Goal: Task Accomplishment & Management: Manage account settings

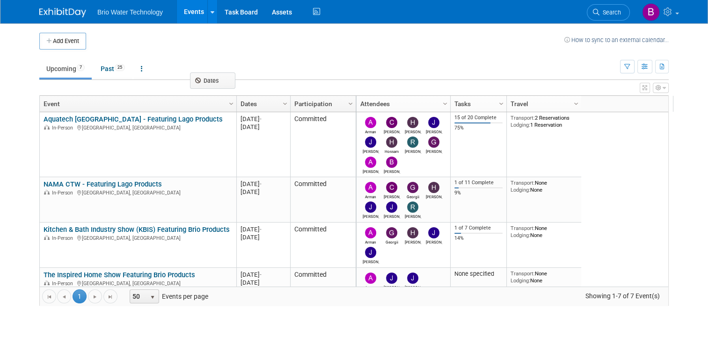
drag, startPoint x: 0, startPoint y: 0, endPoint x: 198, endPoint y: 89, distance: 217.5
click at [198, 89] on body "Brio Water Technology Events Add Event Bulk Upload Events Shareable Event Board…" at bounding box center [354, 172] width 708 height 345
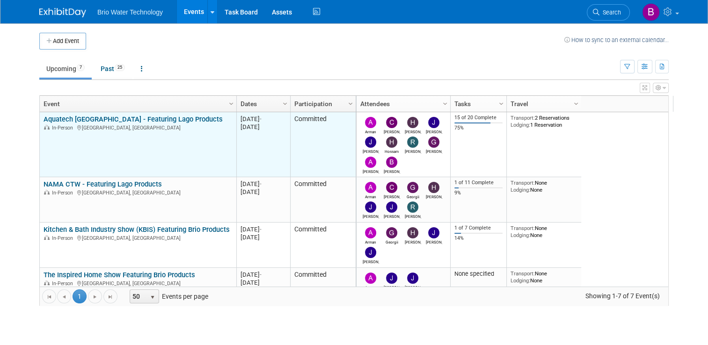
click at [137, 120] on link "Aquatech [GEOGRAPHIC_DATA] - Featuring Lago Products" at bounding box center [132, 119] width 179 height 8
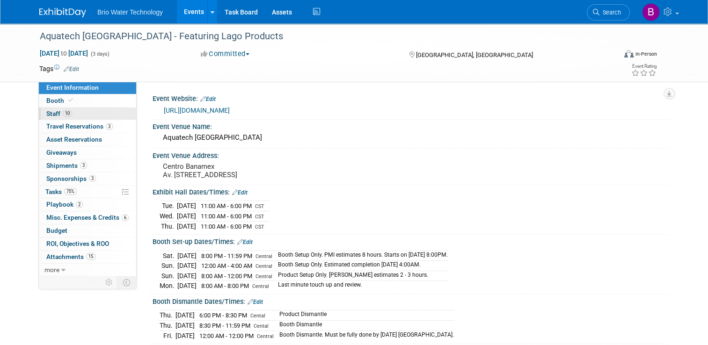
click at [47, 113] on span "Staff 10" at bounding box center [59, 113] width 26 height 7
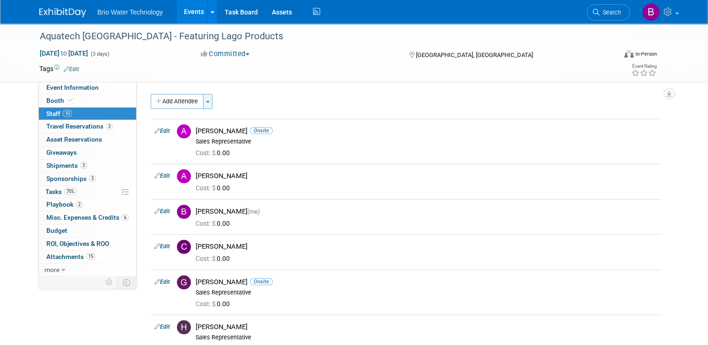
click at [203, 97] on button "Toggle Dropdown" at bounding box center [207, 101] width 9 height 15
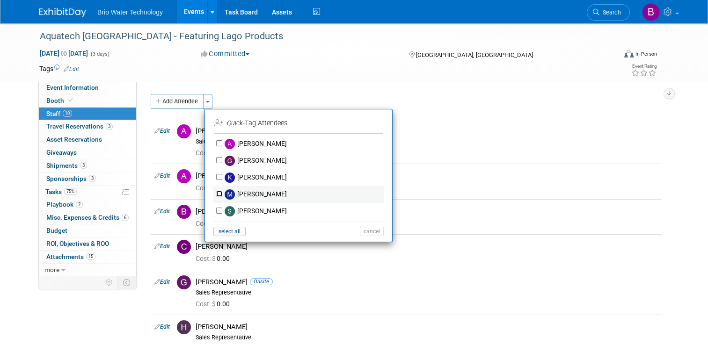
click at [216, 192] on input "Mark Melkonian" at bounding box center [219, 194] width 6 height 6
checkbox input "true"
click at [362, 122] on button "Apply" at bounding box center [368, 123] width 29 height 14
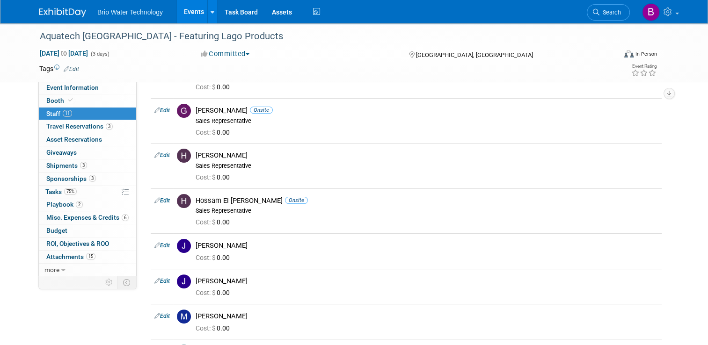
scroll to position [176, 0]
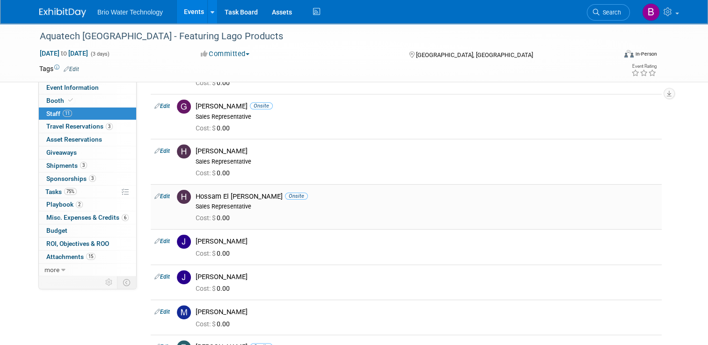
click at [160, 195] on link "Edit" at bounding box center [161, 196] width 15 height 7
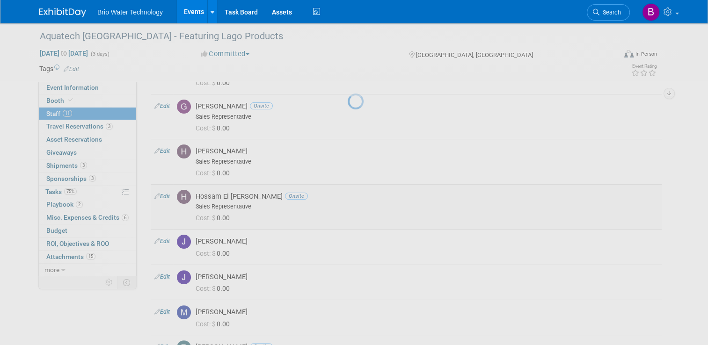
select select "7fb4a454-59cc-41b2-a3e0-3bfc222aabb2"
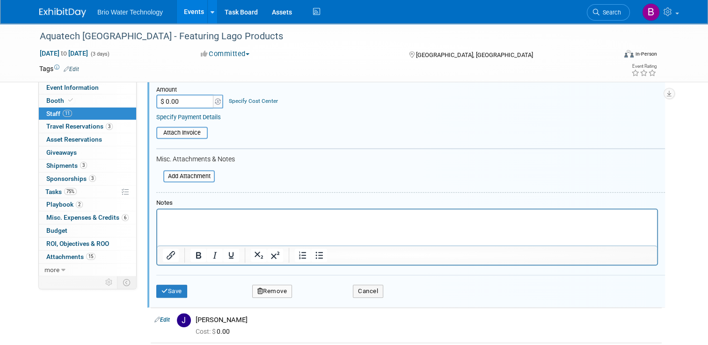
scroll to position [423, 0]
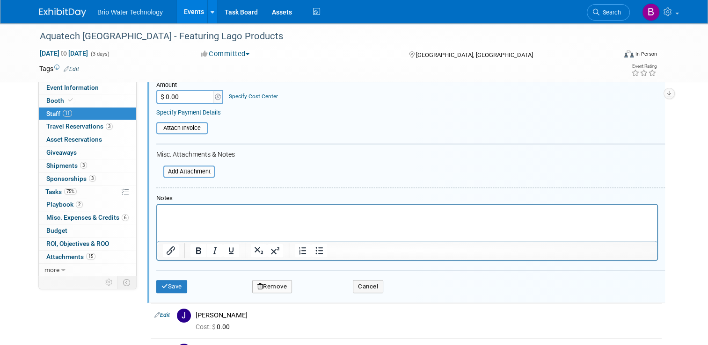
click at [266, 281] on button "Remove" at bounding box center [272, 286] width 40 height 13
click at [323, 289] on link "Yes" at bounding box center [323, 290] width 27 height 15
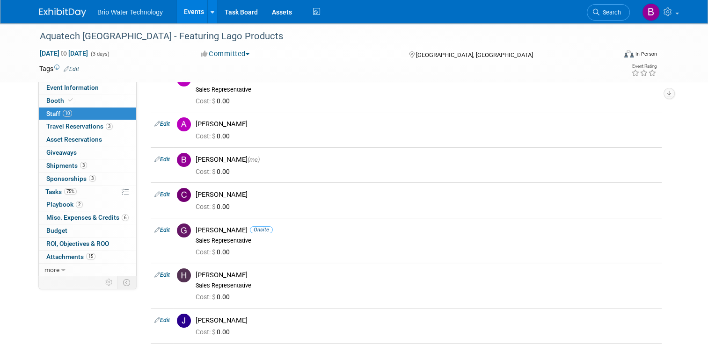
scroll to position [51, 0]
click at [333, 216] on td "Cynthia Mendoza Cost: $ 0.00" at bounding box center [426, 200] width 469 height 35
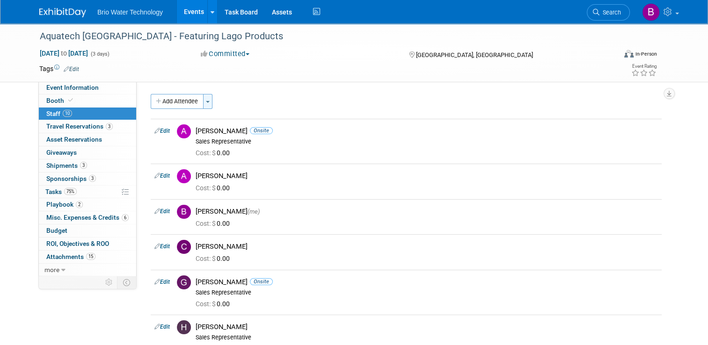
click at [203, 105] on button "Toggle Dropdown" at bounding box center [207, 101] width 9 height 15
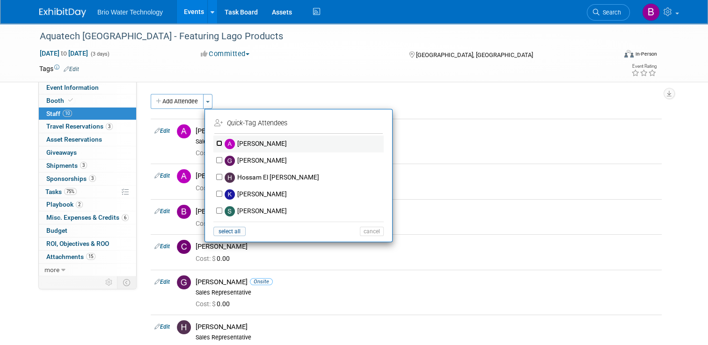
click at [216, 145] on input "[PERSON_NAME]" at bounding box center [219, 143] width 6 height 6
checkbox input "true"
click at [360, 123] on button "Apply" at bounding box center [368, 123] width 29 height 14
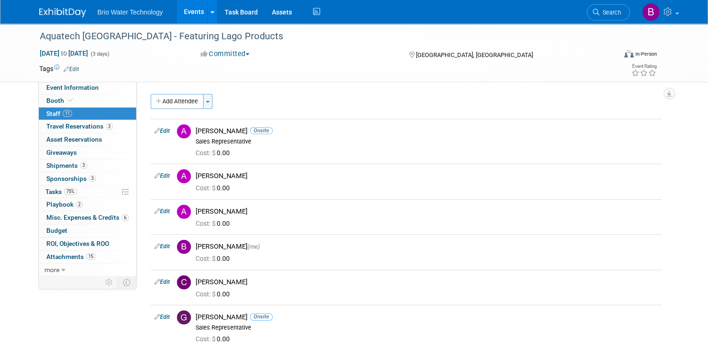
click at [205, 100] on button "Toggle Dropdown" at bounding box center [207, 101] width 9 height 15
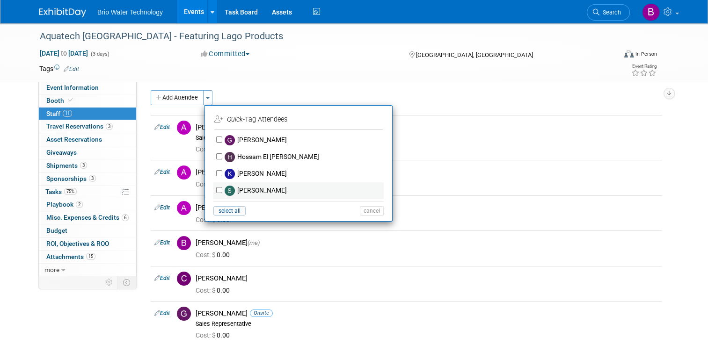
scroll to position [3, 0]
click at [429, 116] on td "Angela Moyano Onsite Sales Representative Cost: $ 0.00" at bounding box center [426, 138] width 469 height 45
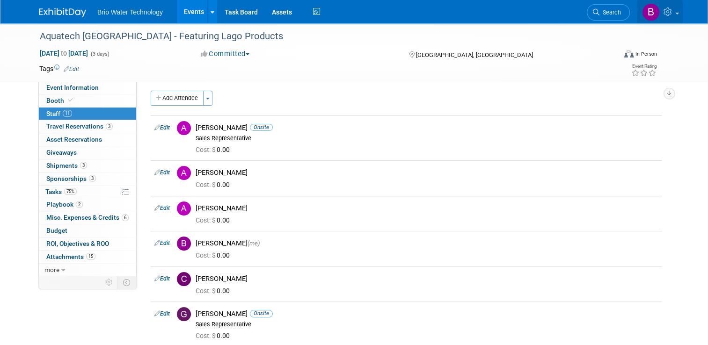
click at [674, 7] on icon at bounding box center [668, 11] width 11 height 8
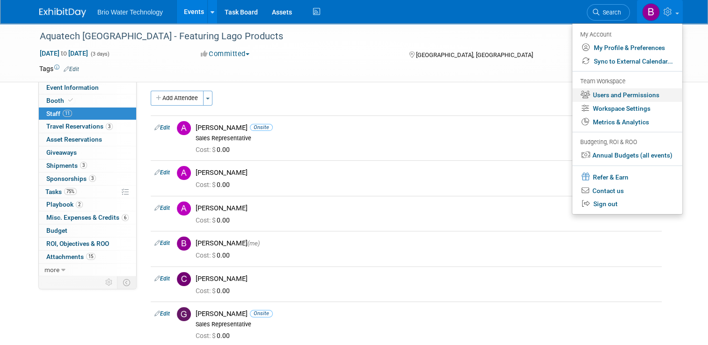
click at [614, 96] on link "Users and Permissions" at bounding box center [627, 95] width 110 height 14
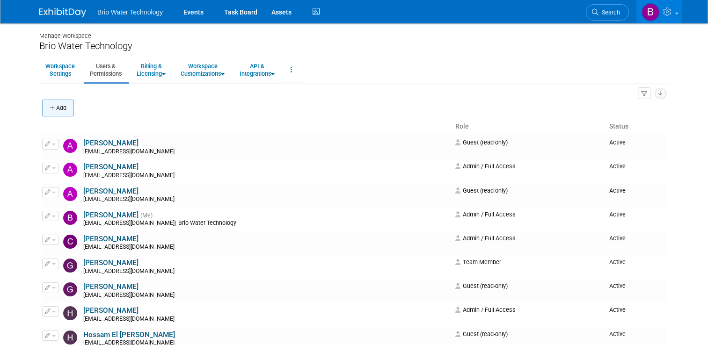
click at [61, 104] on button "Add" at bounding box center [58, 108] width 32 height 17
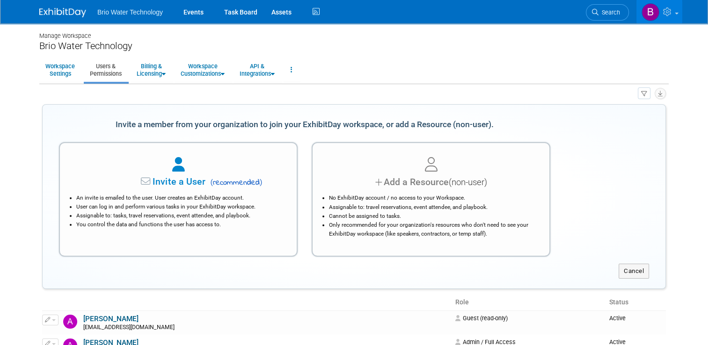
drag, startPoint x: 557, startPoint y: 181, endPoint x: 576, endPoint y: 182, distance: 18.2
click at [576, 182] on div "Invite a User ( recommended ) An invite is emailed to the user. User creates an…" at bounding box center [355, 196] width 606 height 122
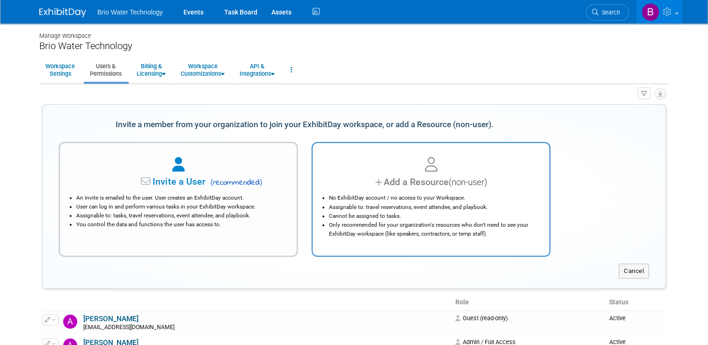
click at [445, 190] on div "No ExhibitDay account / no access to your Workspace. Assignable to: travel rese…" at bounding box center [430, 213] width 213 height 49
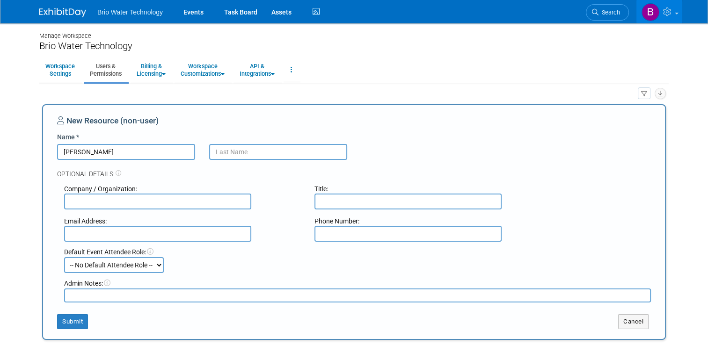
type input "[PERSON_NAME]"
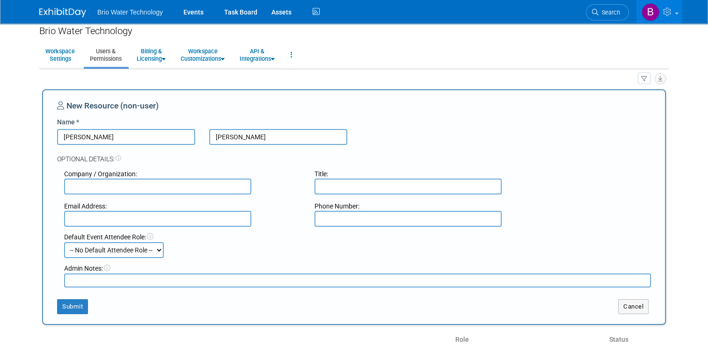
scroll to position [15, 0]
type input "Monroy"
click at [349, 184] on input "text" at bounding box center [407, 187] width 187 height 16
type input "Account Manager"
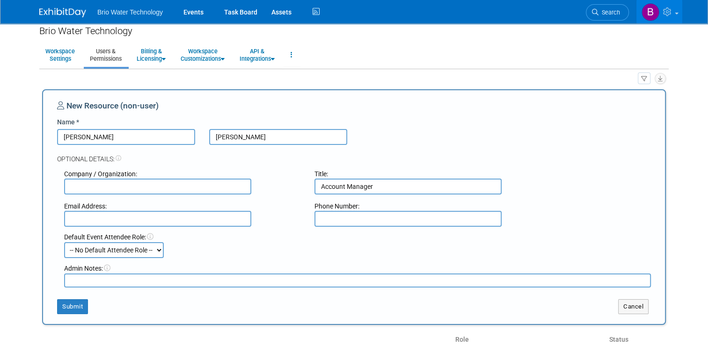
click at [199, 218] on input "text" at bounding box center [157, 219] width 187 height 16
type input "jmonroy078@gmail.com"
click at [155, 250] on select "-- No Default Attendee Role -- Demonstrator Host Planner Presenter Sales Repres…" at bounding box center [114, 250] width 100 height 16
select select "4"
click at [64, 242] on select "-- No Default Attendee Role -- Demonstrator Host Planner Presenter Sales Repres…" at bounding box center [114, 250] width 100 height 16
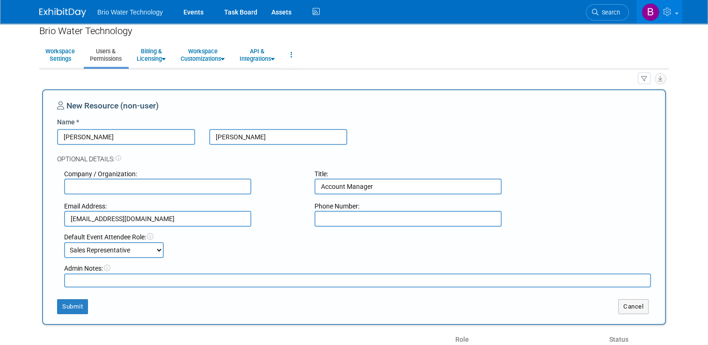
click at [145, 184] on input "text" at bounding box center [157, 187] width 187 height 16
click at [304, 225] on div "Email Address: jmonroy078@gmail.com" at bounding box center [182, 214] width 250 height 25
click at [88, 187] on input "LAGO" at bounding box center [157, 187] width 187 height 16
type input "L"
type input "LATAM"
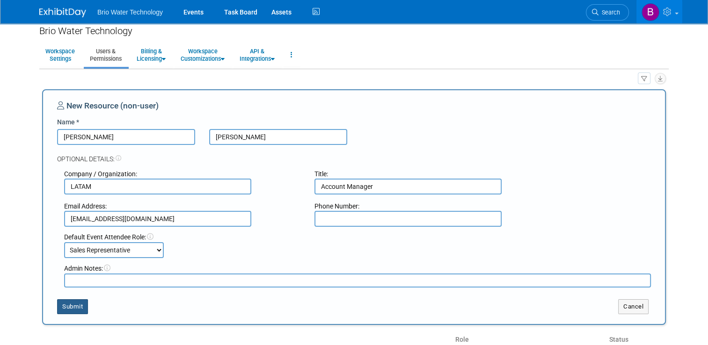
click at [65, 305] on button "Submit" at bounding box center [72, 306] width 31 height 15
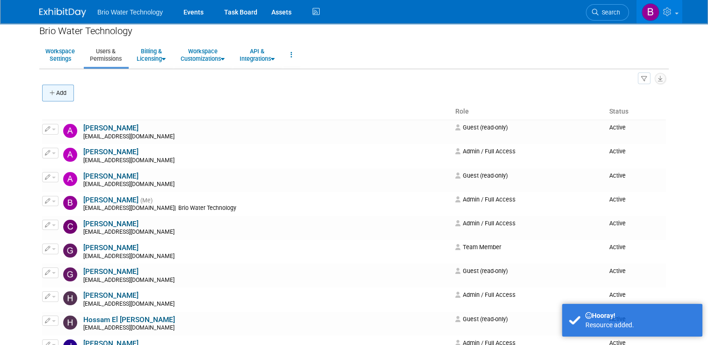
click at [50, 93] on icon "button" at bounding box center [53, 93] width 7 height 6
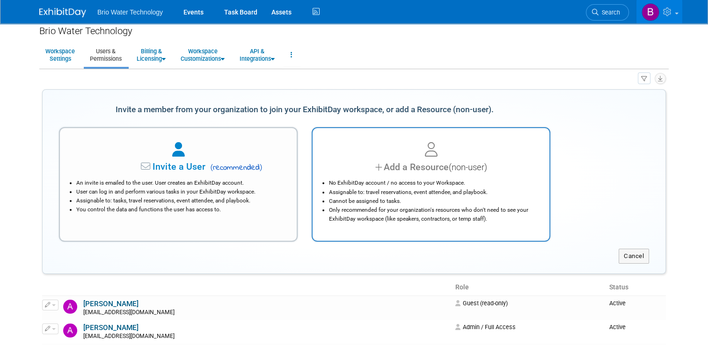
click at [369, 169] on div "Add a Resource (non-user)" at bounding box center [430, 167] width 213 height 14
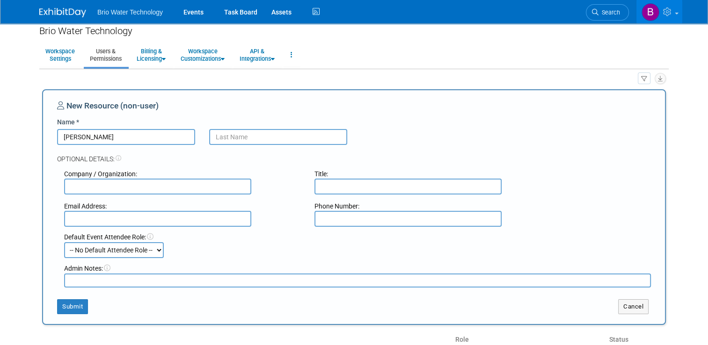
type input "Walter"
type input "Westphal"
type input "LATAM"
type input "Executive Account Manager"
type input "wwestphal@gmail.com"
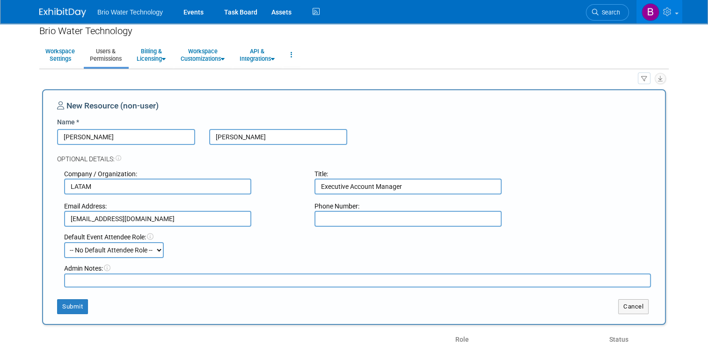
click at [154, 248] on select "-- No Default Attendee Role -- Demonstrator Host Planner Presenter Sales Repres…" at bounding box center [114, 250] width 100 height 16
select select "4"
click at [64, 242] on select "-- No Default Attendee Role -- Demonstrator Host Planner Presenter Sales Repres…" at bounding box center [114, 250] width 100 height 16
click at [69, 305] on button "Submit" at bounding box center [72, 306] width 31 height 15
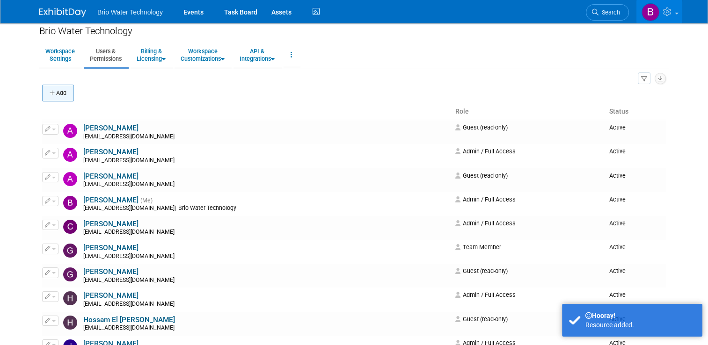
click at [64, 89] on button "Add" at bounding box center [58, 93] width 32 height 17
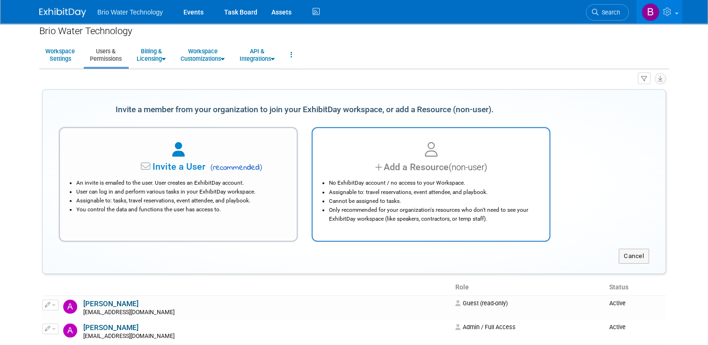
click at [374, 180] on li "No ExhibitDay account / no access to your Workspace." at bounding box center [433, 183] width 209 height 9
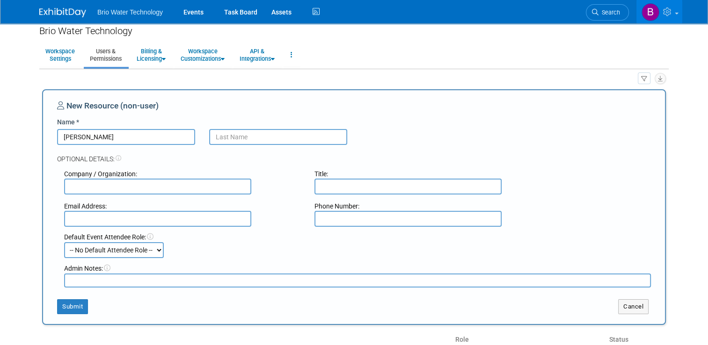
type input "Ernesto Esteban"
type input "Kokovic"
type input "LATAM"
type input "Executive Account Manager"
type input "ernesteban0@gmail.com"
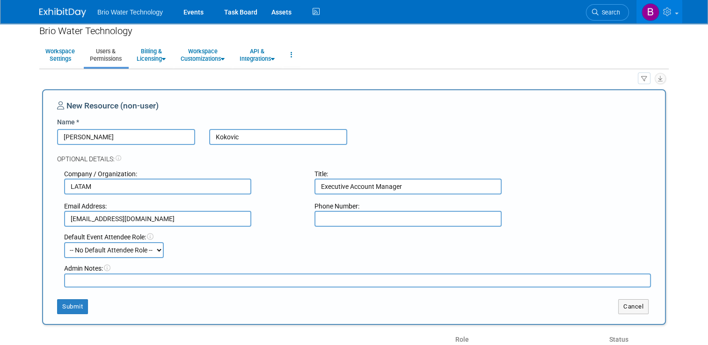
click at [155, 247] on select "-- No Default Attendee Role -- Demonstrator Host Planner Presenter Sales Repres…" at bounding box center [114, 250] width 100 height 16
select select "4"
click at [64, 242] on select "-- No Default Attendee Role -- Demonstrator Host Planner Presenter Sales Repres…" at bounding box center [114, 250] width 100 height 16
click at [65, 303] on button "Submit" at bounding box center [72, 306] width 31 height 15
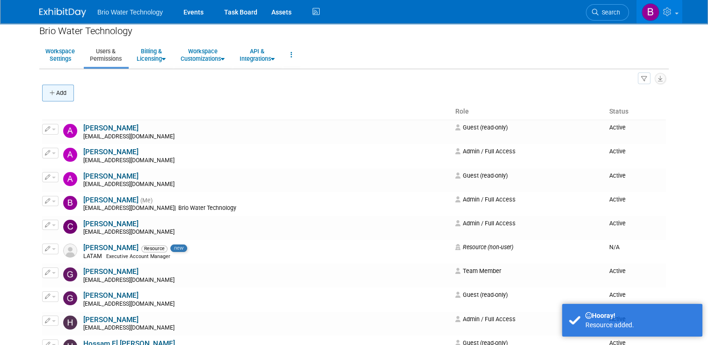
click at [55, 94] on button "Add" at bounding box center [58, 93] width 32 height 17
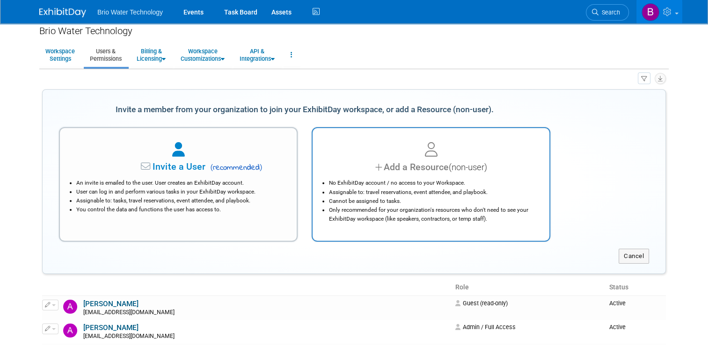
click at [373, 170] on div "Add a Resource (non-user)" at bounding box center [430, 167] width 213 height 14
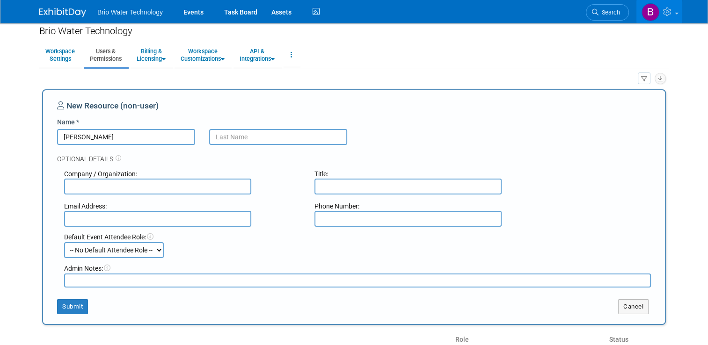
type input "[PERSON_NAME]"
type input "Larenas"
type input "LATAM"
type input "Account Manager"
type input "karina.lokarvi@gmail.com"
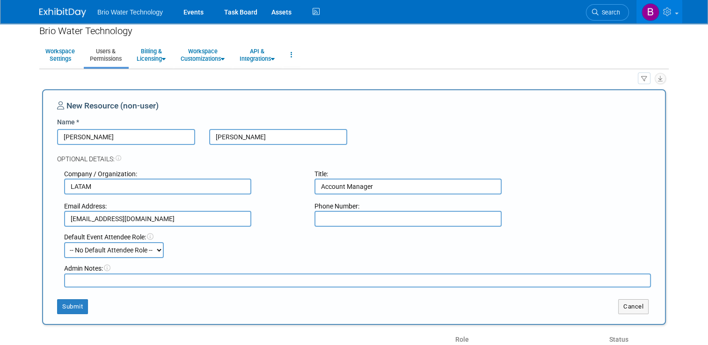
click at [153, 251] on select "-- No Default Attendee Role -- Demonstrator Host Planner Presenter Sales Repres…" at bounding box center [114, 250] width 100 height 16
select select "4"
click at [64, 242] on select "-- No Default Attendee Role -- Demonstrator Host Planner Presenter Sales Repres…" at bounding box center [114, 250] width 100 height 16
click at [68, 306] on button "Submit" at bounding box center [72, 306] width 31 height 15
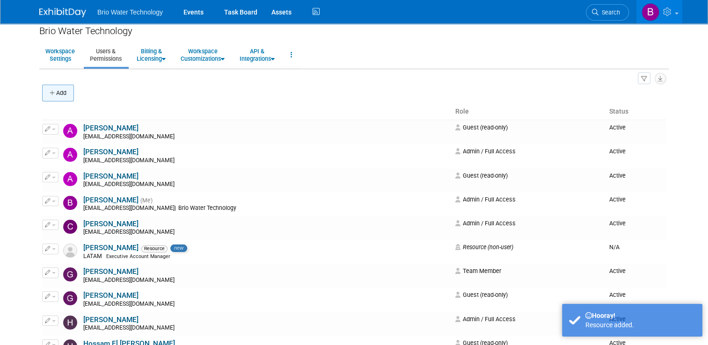
click at [54, 94] on button "Add" at bounding box center [58, 93] width 32 height 17
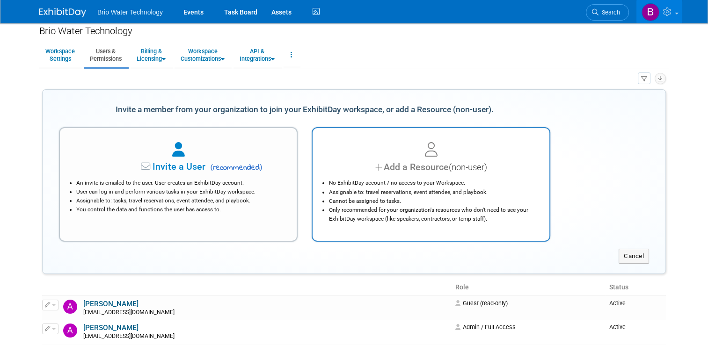
click at [354, 145] on div at bounding box center [430, 150] width 213 height 21
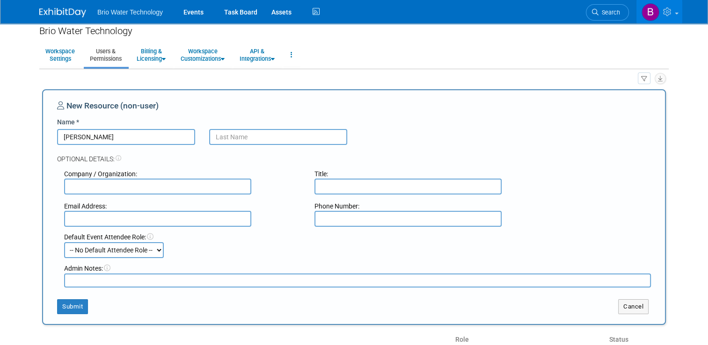
type input "[PERSON_NAME]"
type input "Aldrete"
type input "LATAM"
type input "Executive Account Manager"
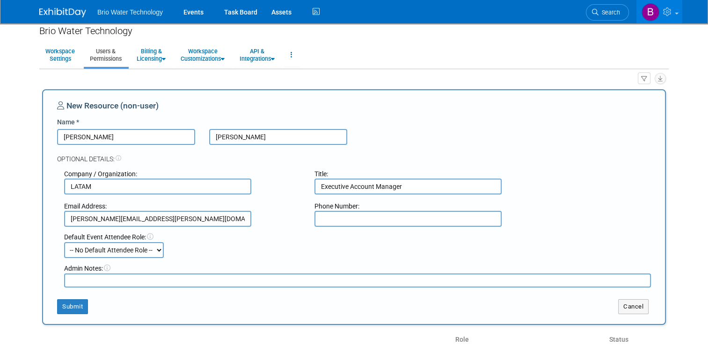
type input "lisset.aldrete@iparkman.com.mx"
click at [151, 248] on select "-- No Default Attendee Role -- Demonstrator Host Planner Presenter Sales Repres…" at bounding box center [114, 250] width 100 height 16
select select "4"
click at [64, 242] on select "-- No Default Attendee Role -- Demonstrator Host Planner Presenter Sales Repres…" at bounding box center [114, 250] width 100 height 16
click at [72, 302] on button "Submit" at bounding box center [72, 306] width 31 height 15
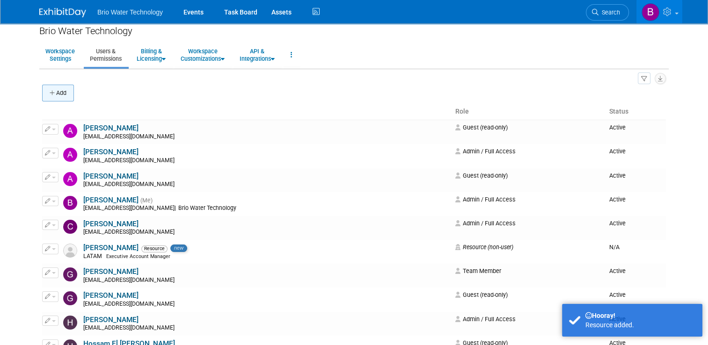
click at [60, 92] on button "Add" at bounding box center [58, 93] width 32 height 17
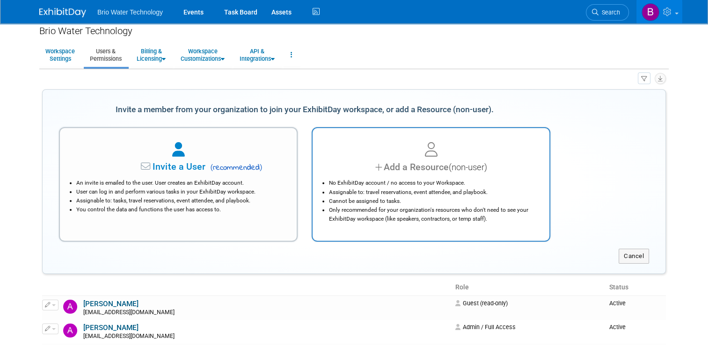
click at [368, 193] on li "Assignable to: travel reservations, event attendee, and playbook." at bounding box center [433, 192] width 209 height 9
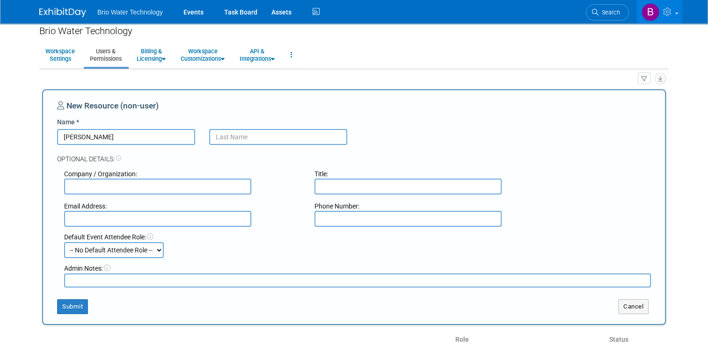
type input "[PERSON_NAME]"
type input "Chavez"
click at [204, 183] on input "text" at bounding box center [157, 187] width 187 height 16
type input "LATAM"
type input "Account Manager"
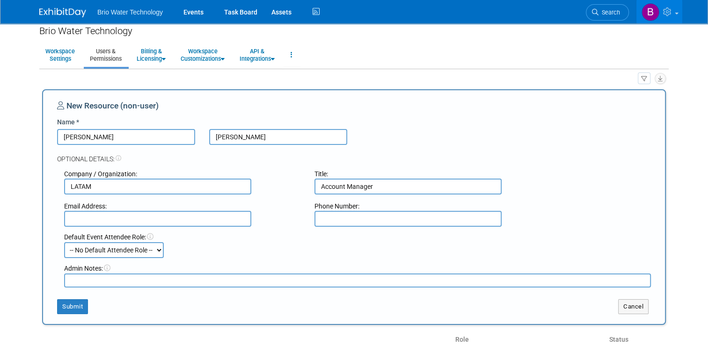
click at [154, 252] on select "-- No Default Attendee Role -- Demonstrator Host Planner Presenter Sales Repres…" at bounding box center [114, 250] width 100 height 16
select select "4"
click at [64, 242] on select "-- No Default Attendee Role -- Demonstrator Host Planner Presenter Sales Repres…" at bounding box center [114, 250] width 100 height 16
click at [102, 280] on textarea at bounding box center [357, 281] width 586 height 14
type textarea "O"
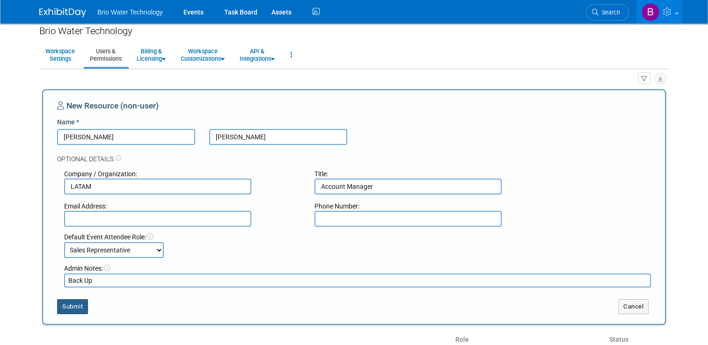
type textarea "Back Up"
click at [67, 305] on button "Submit" at bounding box center [72, 306] width 31 height 15
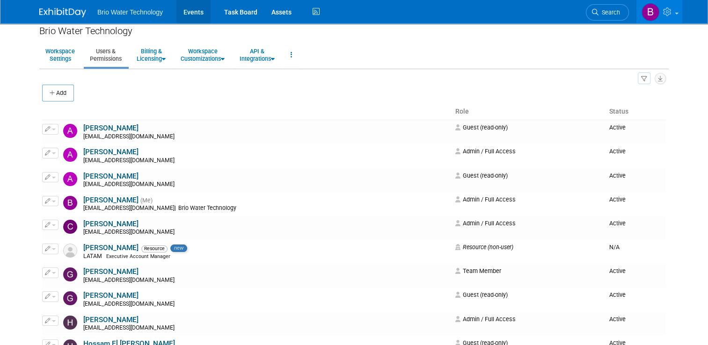
click at [186, 11] on link "Events" at bounding box center [193, 11] width 34 height 23
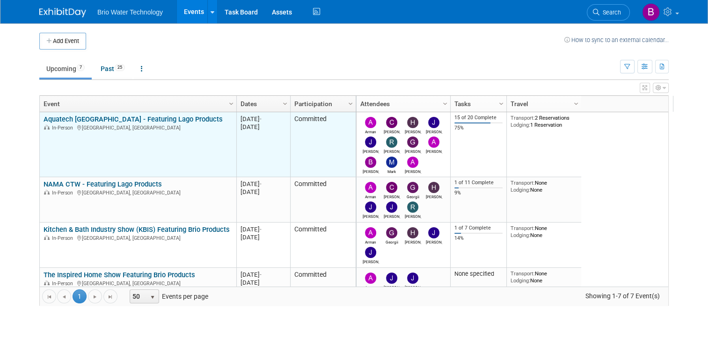
click at [88, 123] on div "Aquatech Mexico - Featuring Lago Products In-Person Ciudad de México, Mexico" at bounding box center [137, 123] width 188 height 16
click at [88, 119] on link "Aquatech [GEOGRAPHIC_DATA] - Featuring Lago Products" at bounding box center [132, 119] width 179 height 8
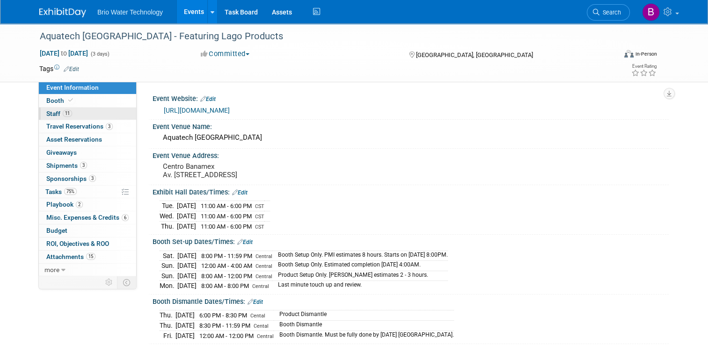
click at [52, 112] on span "Staff 11" at bounding box center [59, 113] width 26 height 7
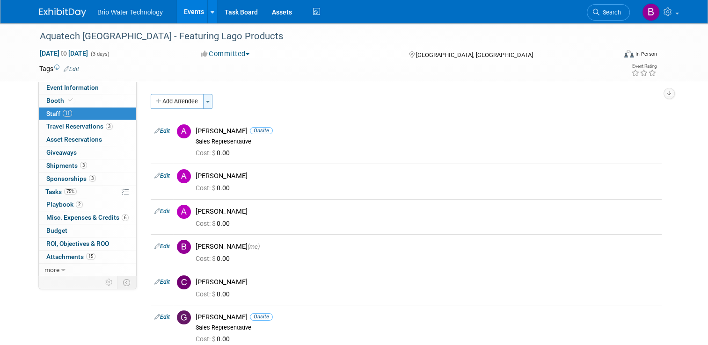
click at [206, 101] on span "button" at bounding box center [208, 102] width 4 height 2
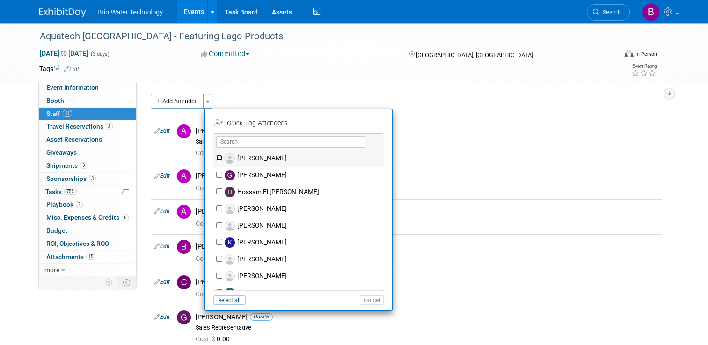
click at [216, 156] on input "[PERSON_NAME]" at bounding box center [219, 158] width 6 height 6
checkbox input "true"
click at [216, 206] on input "[PERSON_NAME]" at bounding box center [219, 208] width 6 height 6
checkbox input "true"
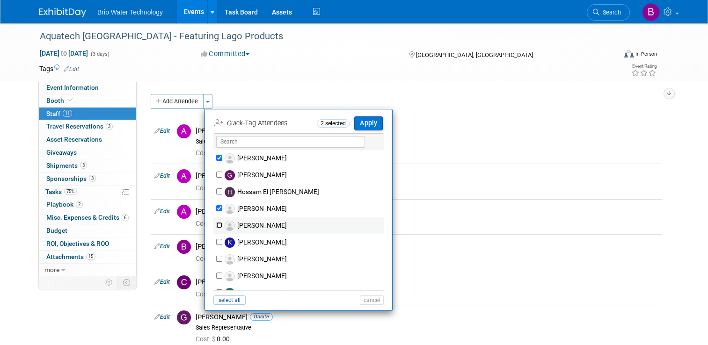
click at [216, 225] on input "[PERSON_NAME]" at bounding box center [219, 225] width 6 height 6
checkbox input "true"
click at [216, 258] on input "[PERSON_NAME]" at bounding box center [219, 259] width 6 height 6
checkbox input "true"
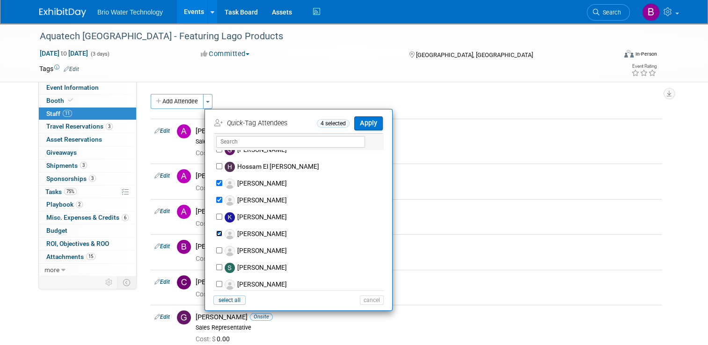
scroll to position [30, 0]
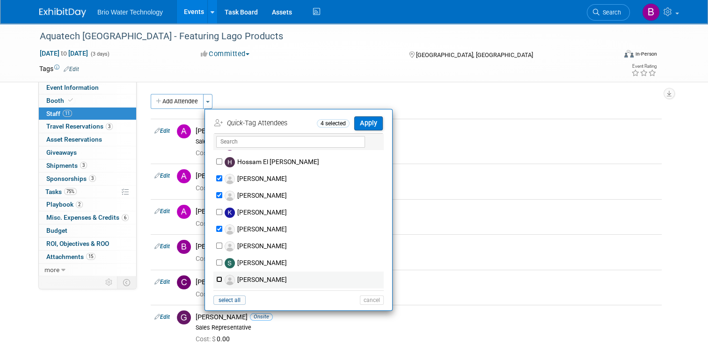
click at [216, 278] on input "[PERSON_NAME]" at bounding box center [219, 279] width 6 height 6
checkbox input "true"
click at [216, 244] on input "[PERSON_NAME]" at bounding box center [219, 246] width 6 height 6
checkbox input "true"
click at [363, 121] on button "Apply" at bounding box center [368, 123] width 29 height 14
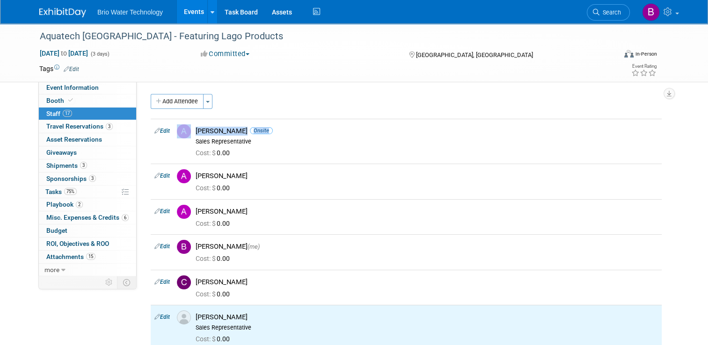
drag, startPoint x: 363, startPoint y: 121, endPoint x: 411, endPoint y: 112, distance: 49.0
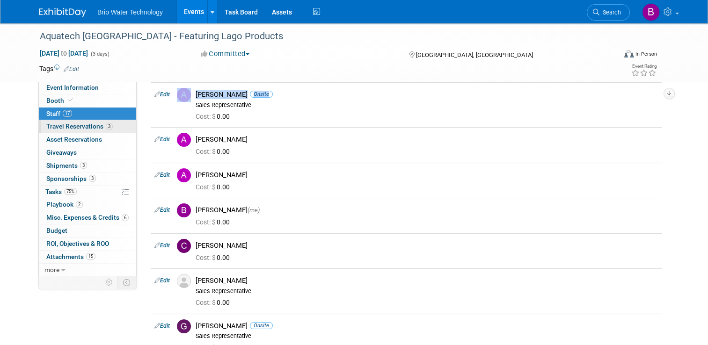
scroll to position [0, 0]
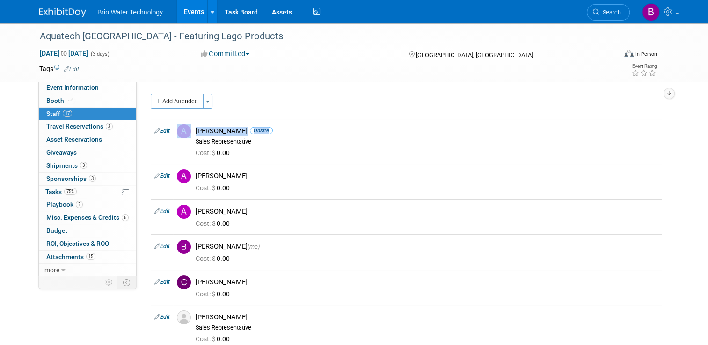
click at [182, 12] on link "Events" at bounding box center [194, 11] width 34 height 23
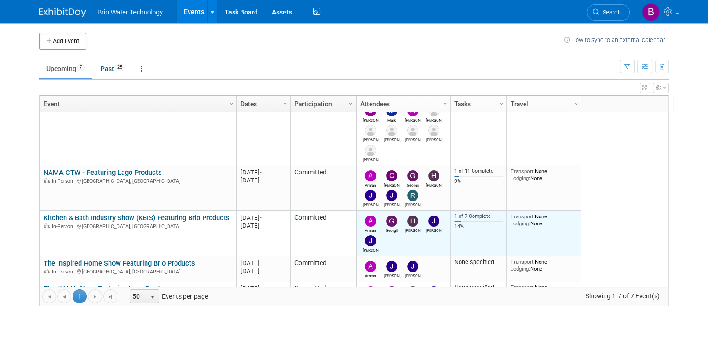
scroll to position [53, 0]
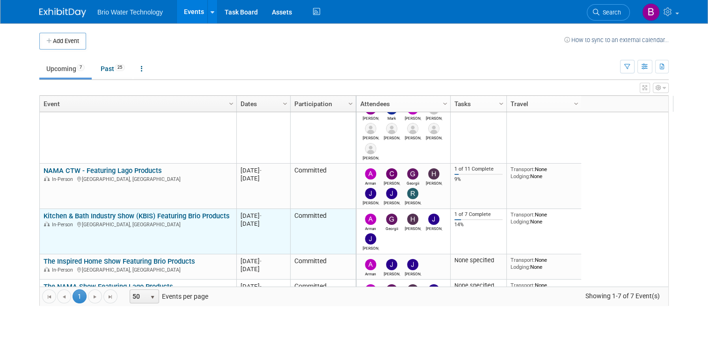
click at [180, 216] on link "Kitchen & Bath Industry Show (KBIS) Featuring Brio Products" at bounding box center [136, 216] width 186 height 8
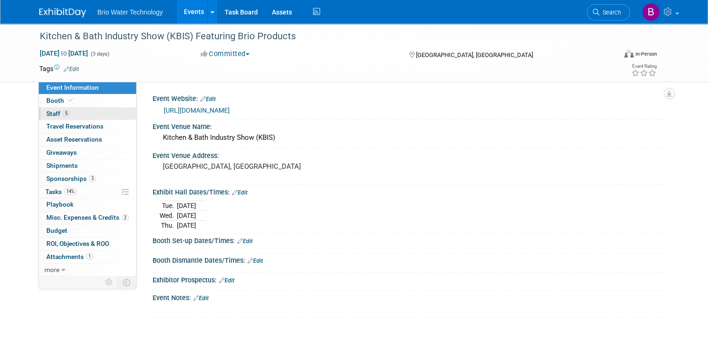
click at [46, 111] on span "Staff 5" at bounding box center [57, 113] width 23 height 7
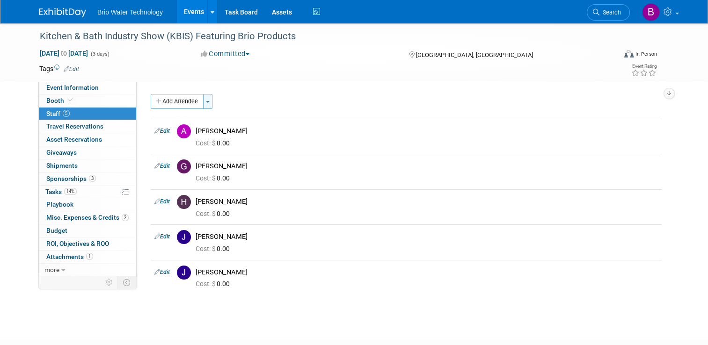
click at [203, 100] on button "Toggle Dropdown" at bounding box center [207, 101] width 9 height 15
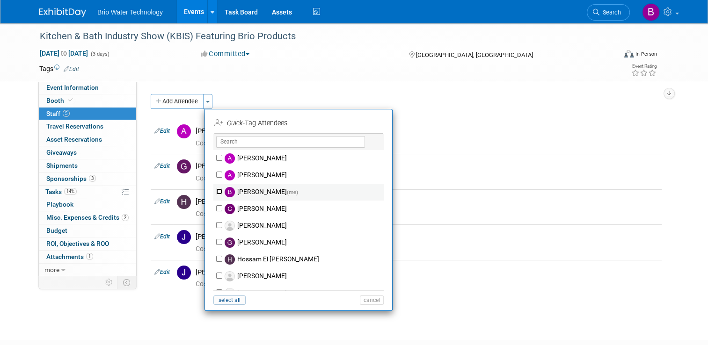
click at [216, 189] on input "Brandye Gahagan (me)" at bounding box center [219, 191] width 6 height 6
checkbox input "true"
click at [363, 124] on button "Apply" at bounding box center [368, 123] width 29 height 14
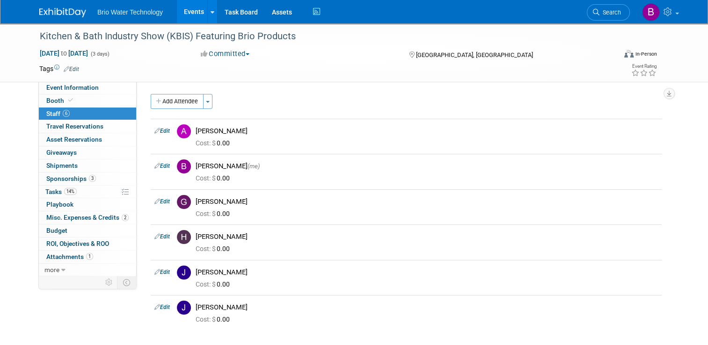
click at [183, 16] on link "Events" at bounding box center [194, 11] width 34 height 23
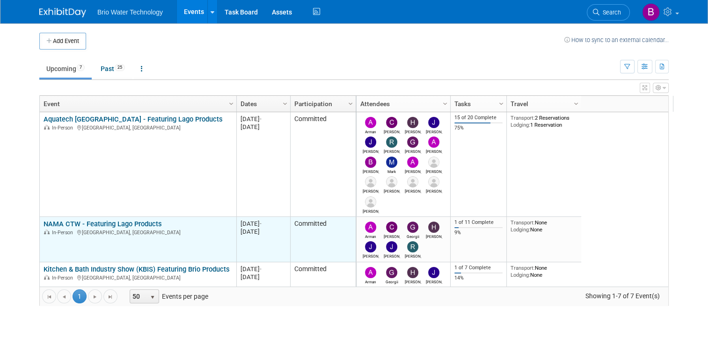
drag, startPoint x: 256, startPoint y: 191, endPoint x: 197, endPoint y: 227, distance: 69.5
click at [197, 227] on tbody "Aquatech [GEOGRAPHIC_DATA] - Featuring Lago Products Aquatech [GEOGRAPHIC_DATA]…" at bounding box center [198, 270] width 316 height 317
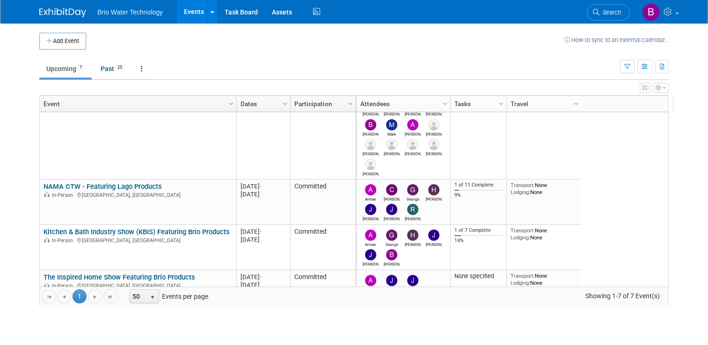
scroll to position [56, 0]
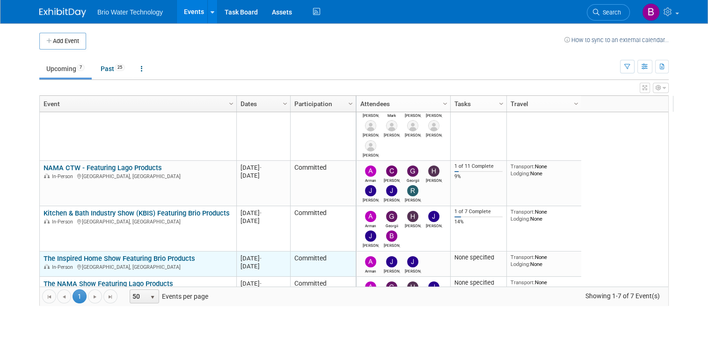
click at [171, 261] on link "The Inspired Home Show Featuring Brio Products" at bounding box center [119, 258] width 152 height 8
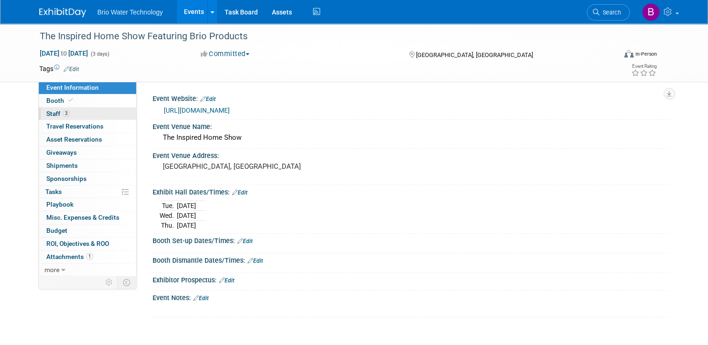
click at [46, 111] on span "Staff 3" at bounding box center [57, 113] width 23 height 7
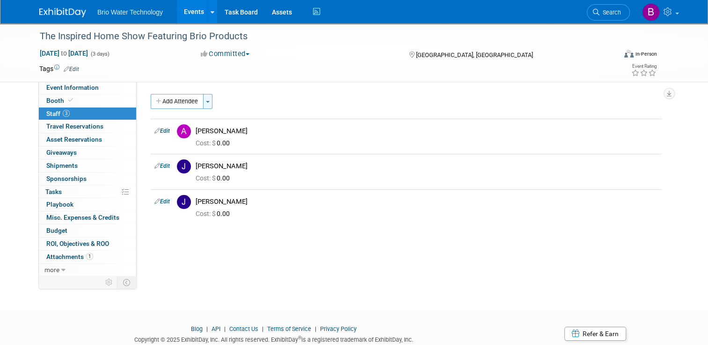
click at [203, 104] on button "Toggle Dropdown" at bounding box center [207, 101] width 9 height 15
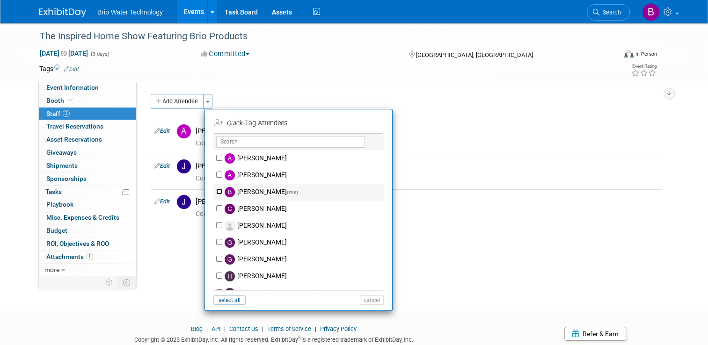
click at [216, 193] on input "[PERSON_NAME] (me)" at bounding box center [219, 191] width 6 height 6
checkbox input "true"
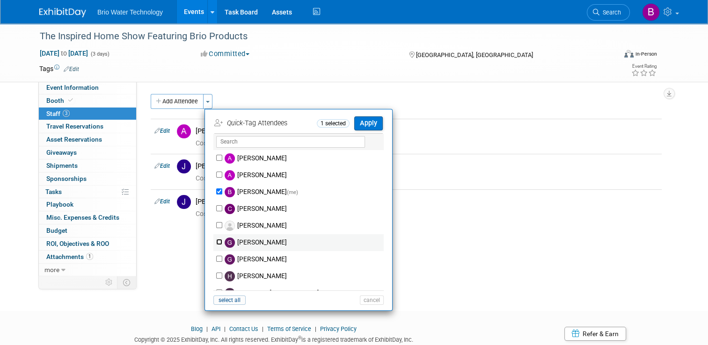
click at [216, 242] on input "[PERSON_NAME]" at bounding box center [219, 242] width 6 height 6
checkbox input "true"
click at [216, 273] on input "[PERSON_NAME]" at bounding box center [219, 276] width 6 height 6
checkbox input "true"
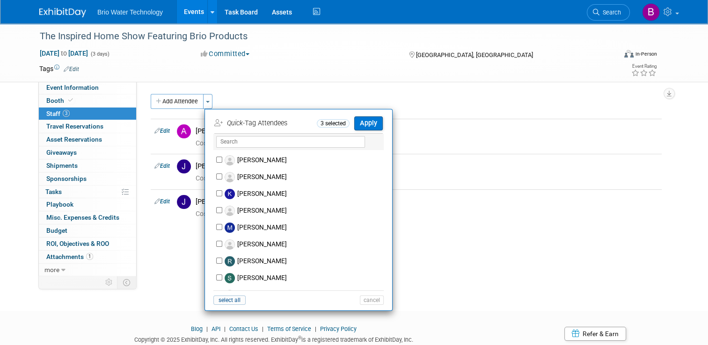
scroll to position [165, 0]
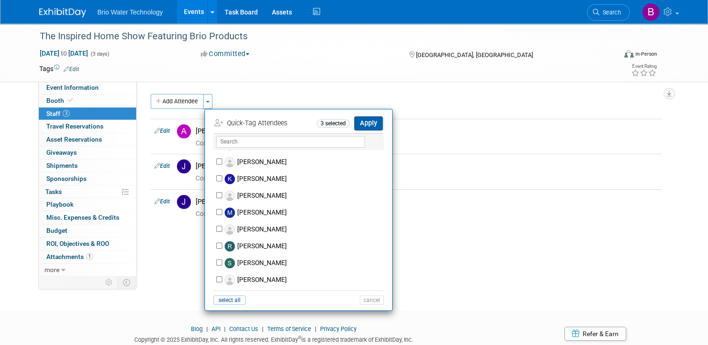
click at [364, 122] on button "Apply" at bounding box center [368, 123] width 29 height 14
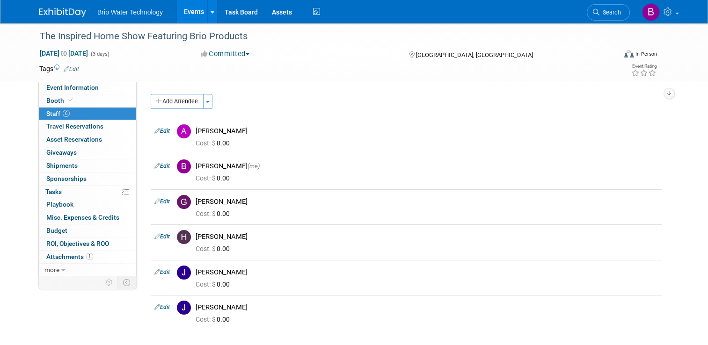
click at [182, 8] on link "Events" at bounding box center [194, 11] width 34 height 23
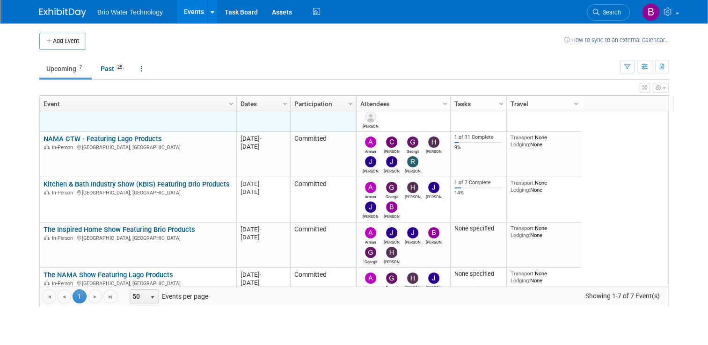
scroll to position [86, 0]
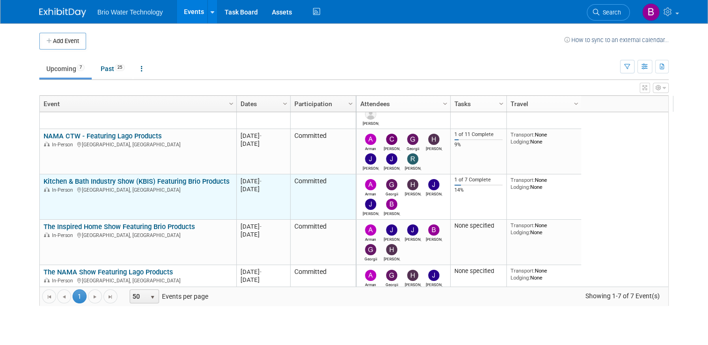
click at [189, 177] on link "Kitchen & Bath Industry Show (KBIS) Featuring Brio Products" at bounding box center [136, 181] width 186 height 8
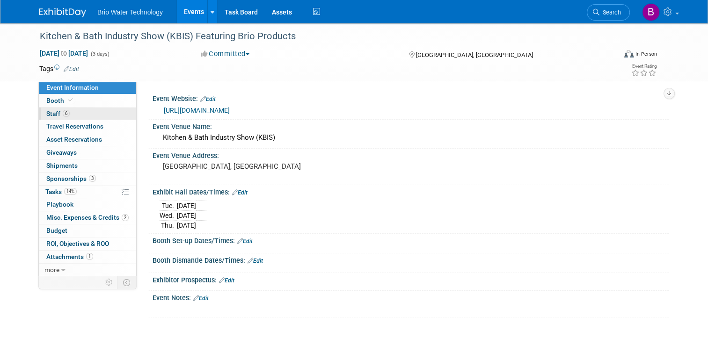
click at [49, 111] on span "Staff 6" at bounding box center [57, 113] width 23 height 7
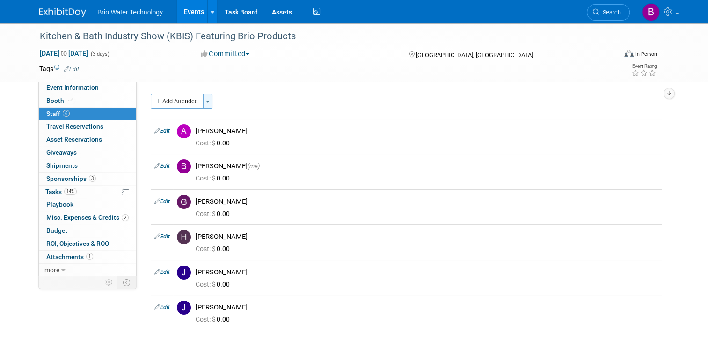
click at [203, 102] on button "Toggle Dropdown" at bounding box center [207, 101] width 9 height 15
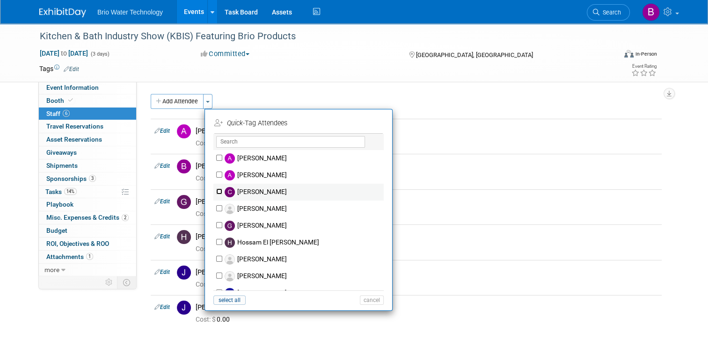
click at [216, 190] on input "[PERSON_NAME]" at bounding box center [219, 191] width 6 height 6
checkbox input "true"
click at [365, 124] on button "Apply" at bounding box center [368, 123] width 29 height 14
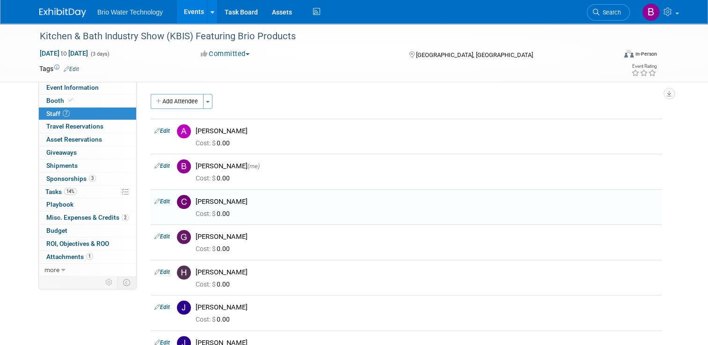
click at [183, 14] on link "Events" at bounding box center [194, 11] width 34 height 23
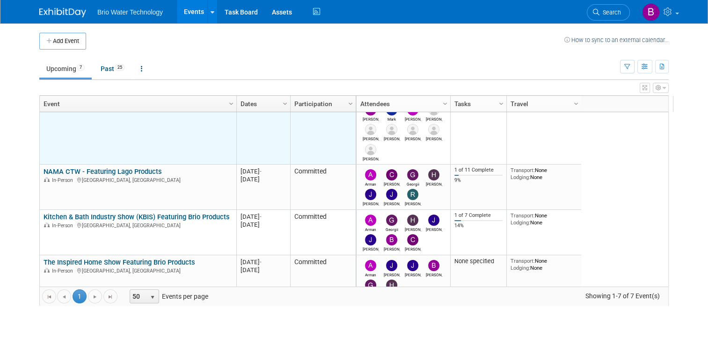
scroll to position [52, 0]
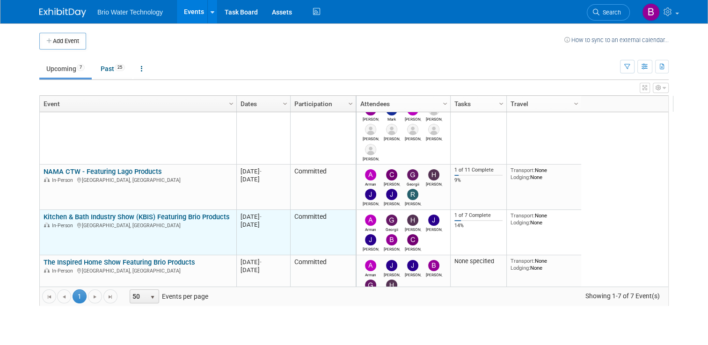
click at [144, 217] on link "Kitchen & Bath Industry Show (KBIS) Featuring Brio Products" at bounding box center [136, 217] width 186 height 8
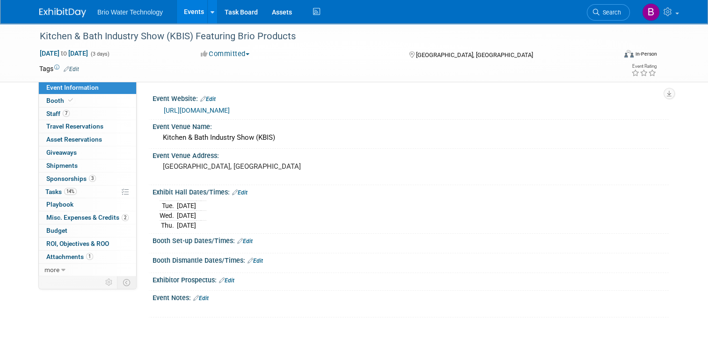
click at [190, 12] on link "Events" at bounding box center [194, 11] width 34 height 23
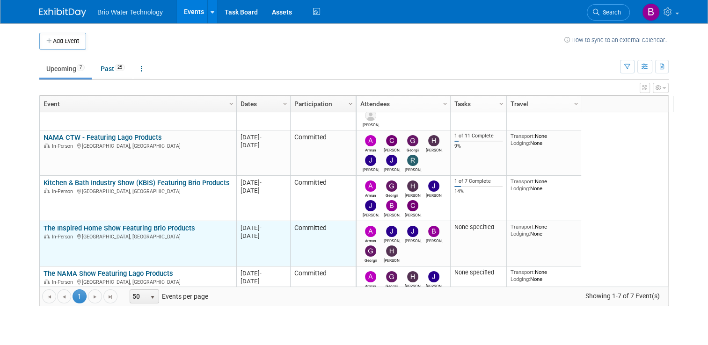
scroll to position [87, 0]
click at [133, 225] on link "The Inspired Home Show Featuring Brio Products" at bounding box center [119, 228] width 152 height 8
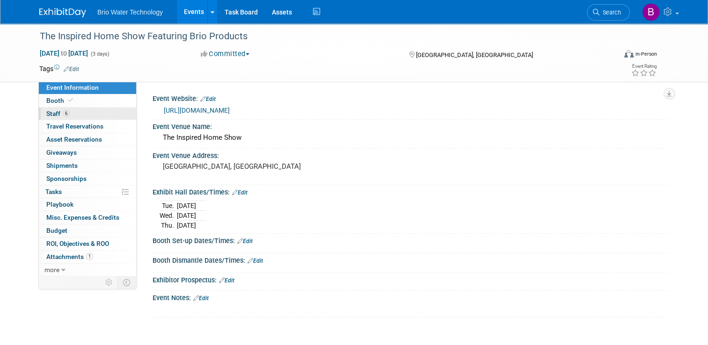
click at [66, 108] on link "6 Staff 6" at bounding box center [87, 114] width 97 height 13
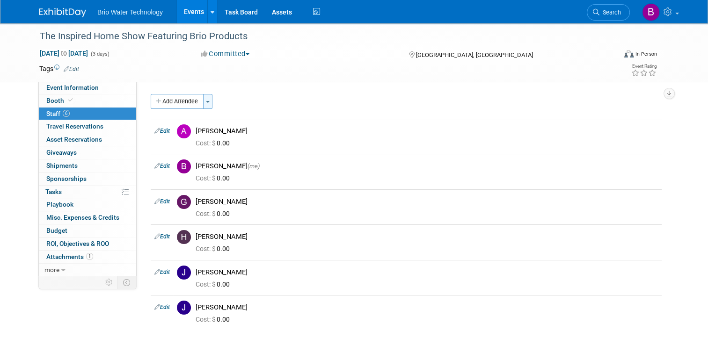
click at [205, 101] on button "Toggle Dropdown" at bounding box center [207, 101] width 9 height 15
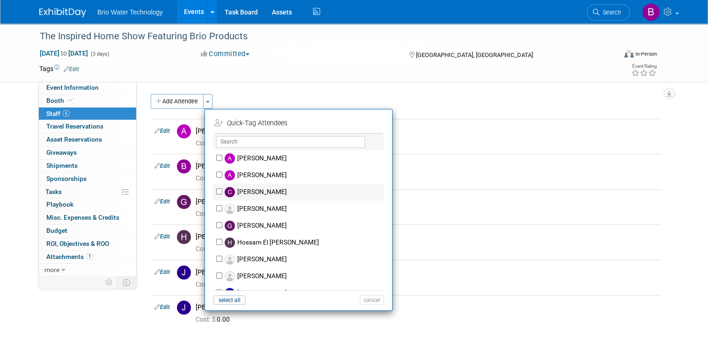
click at [228, 190] on img at bounding box center [229, 192] width 10 height 10
click at [222, 190] on input "[PERSON_NAME]" at bounding box center [219, 191] width 6 height 6
checkbox input "true"
click at [355, 125] on button "Apply" at bounding box center [368, 123] width 29 height 14
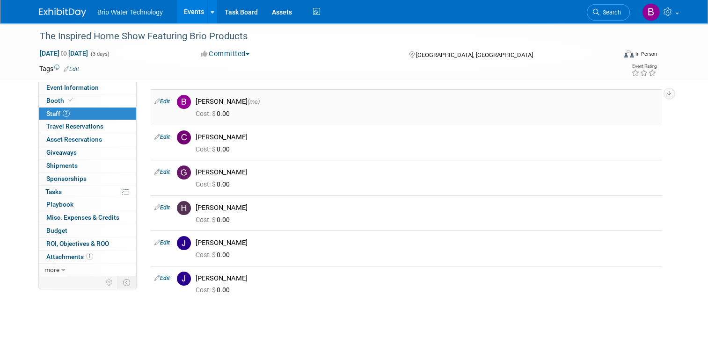
scroll to position [65, 0]
click at [192, 11] on link "Events" at bounding box center [194, 11] width 34 height 23
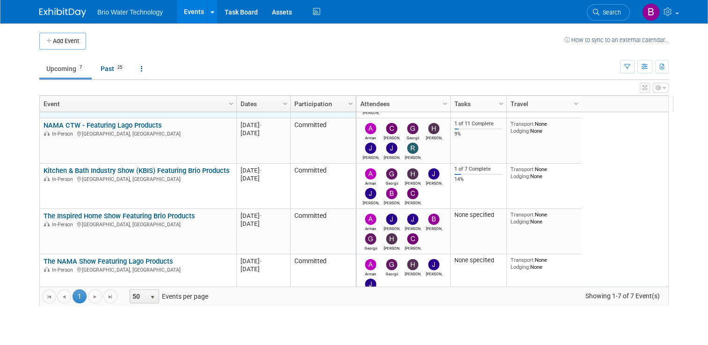
scroll to position [112, 0]
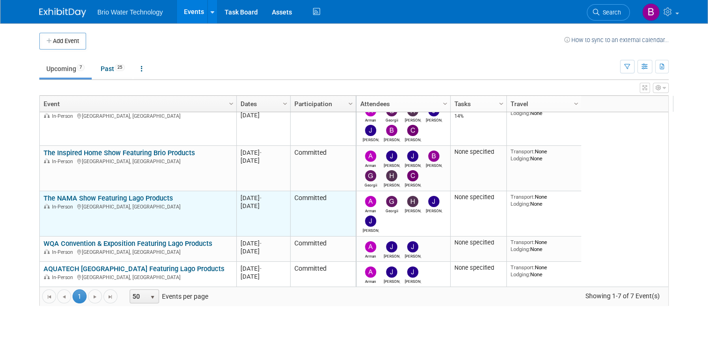
click at [135, 195] on link "The NAMA Show Featuring Lago Products" at bounding box center [108, 198] width 130 height 8
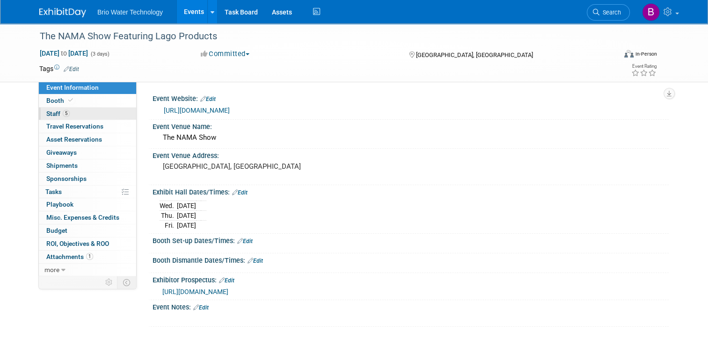
click at [48, 111] on span "Staff 5" at bounding box center [57, 113] width 23 height 7
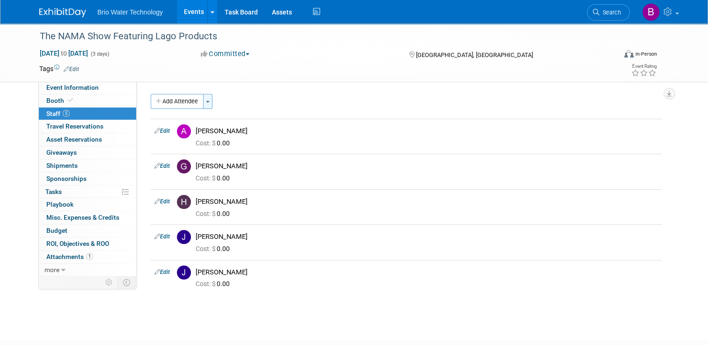
click at [203, 100] on button "Toggle Dropdown" at bounding box center [207, 101] width 9 height 15
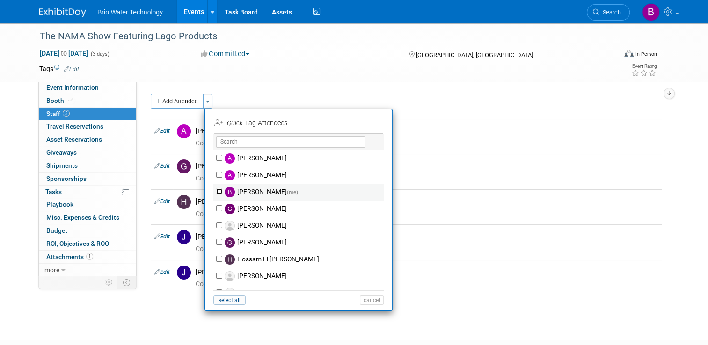
click at [216, 190] on input "[PERSON_NAME] (me)" at bounding box center [219, 191] width 6 height 6
checkbox input "true"
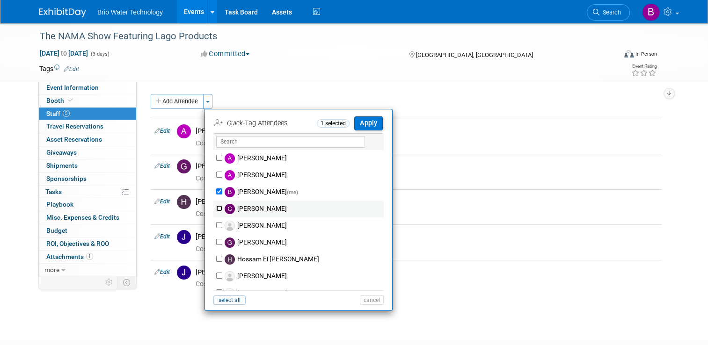
click at [216, 208] on input "Cynthia Mendoza" at bounding box center [219, 208] width 6 height 6
checkbox input "true"
click at [363, 125] on button "Apply" at bounding box center [368, 123] width 29 height 14
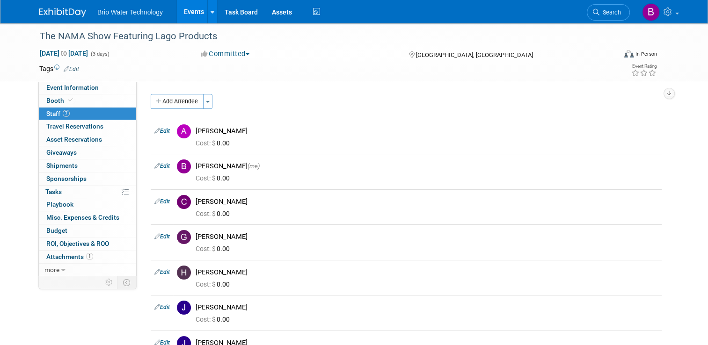
click at [193, 16] on link "Events" at bounding box center [194, 11] width 34 height 23
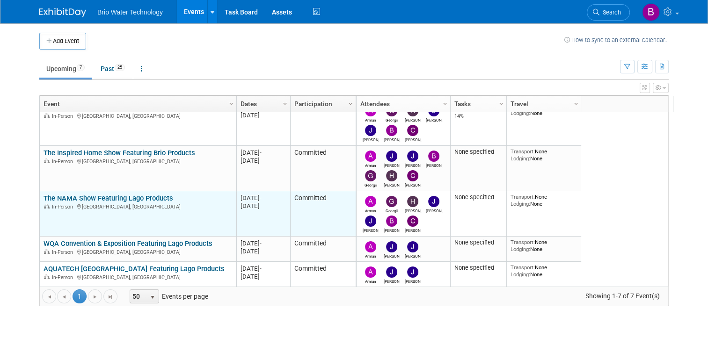
click at [147, 197] on link "The NAMA Show Featuring Lago Products" at bounding box center [108, 198] width 130 height 8
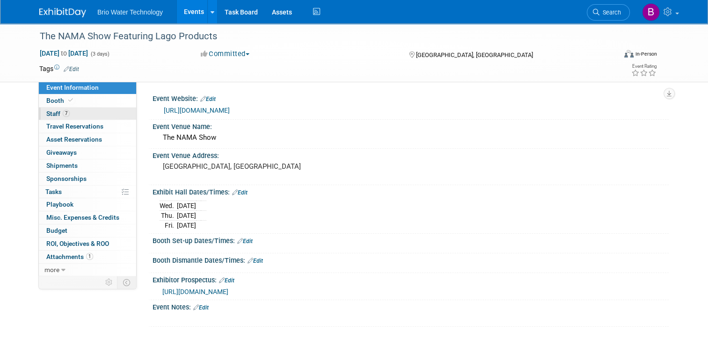
click at [48, 113] on span "Staff 7" at bounding box center [57, 113] width 23 height 7
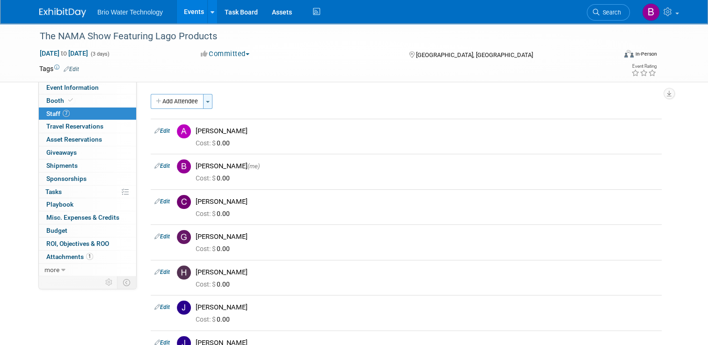
click at [203, 104] on button "Toggle Dropdown" at bounding box center [207, 101] width 9 height 15
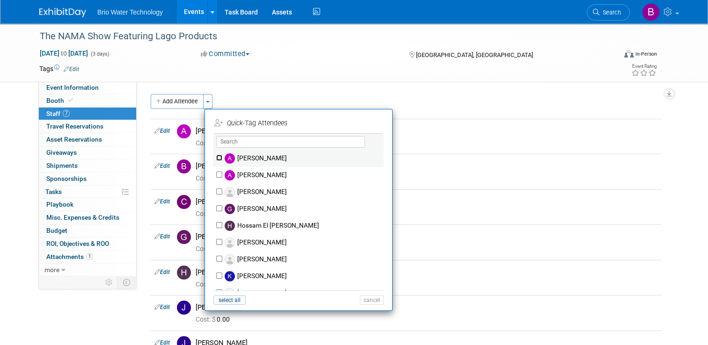
click at [216, 155] on input "Angela Moyano" at bounding box center [219, 158] width 6 height 6
checkbox input "true"
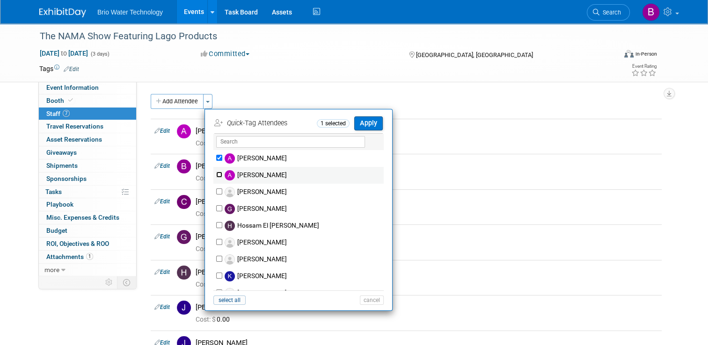
click at [216, 173] on input "[PERSON_NAME]" at bounding box center [219, 175] width 6 height 6
checkbox input "true"
click at [216, 206] on input "[PERSON_NAME]" at bounding box center [219, 208] width 6 height 6
checkbox input "true"
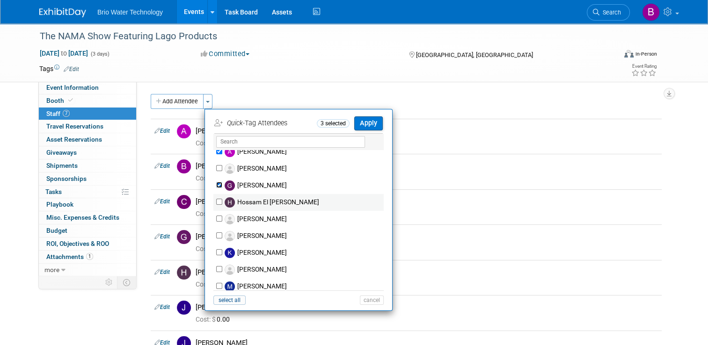
scroll to position [24, 0]
click at [216, 200] on input "Hossam El Rafie" at bounding box center [219, 201] width 6 height 6
checkbox input "true"
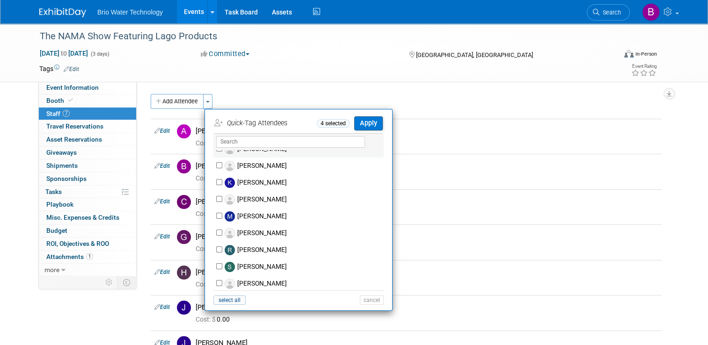
scroll to position [94, 0]
click at [216, 214] on input "Mark Melkonian" at bounding box center [219, 215] width 6 height 6
checkbox input "true"
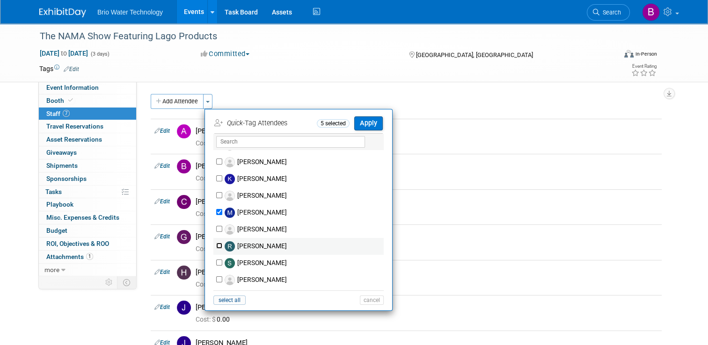
click at [216, 244] on input "[PERSON_NAME]" at bounding box center [219, 246] width 6 height 6
checkbox input "true"
click at [363, 123] on button "Apply" at bounding box center [368, 123] width 29 height 14
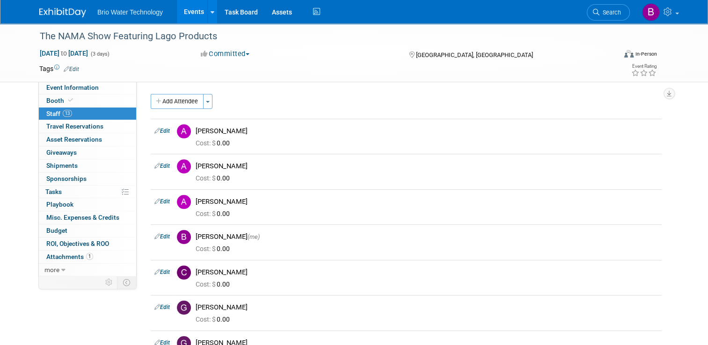
click at [183, 14] on link "Events" at bounding box center [194, 11] width 34 height 23
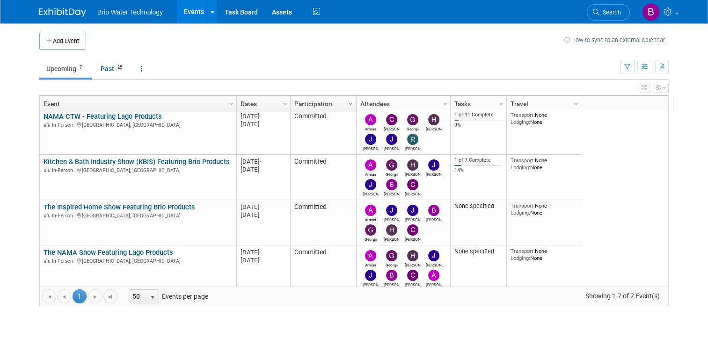
scroll to position [112, 0]
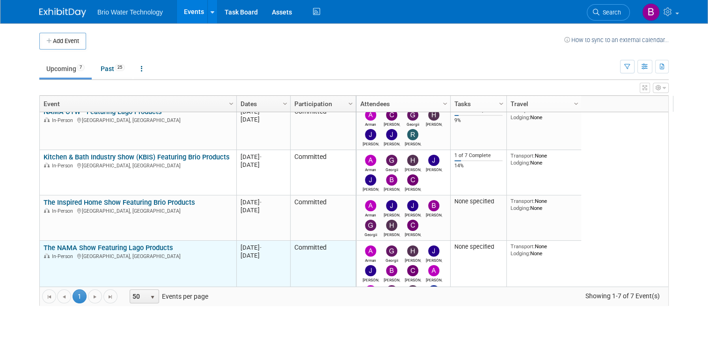
click at [129, 246] on link "The NAMA Show Featuring Lago Products" at bounding box center [108, 248] width 130 height 8
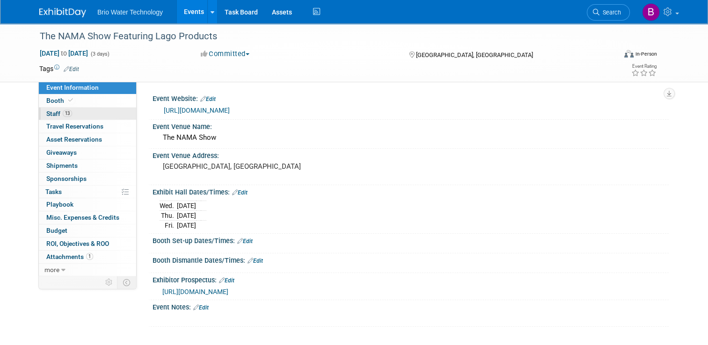
click at [51, 113] on span "Staff 13" at bounding box center [59, 113] width 26 height 7
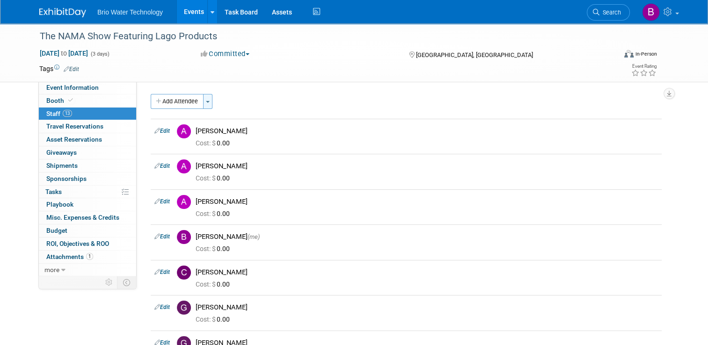
click at [206, 101] on button "Toggle Dropdown" at bounding box center [207, 101] width 9 height 15
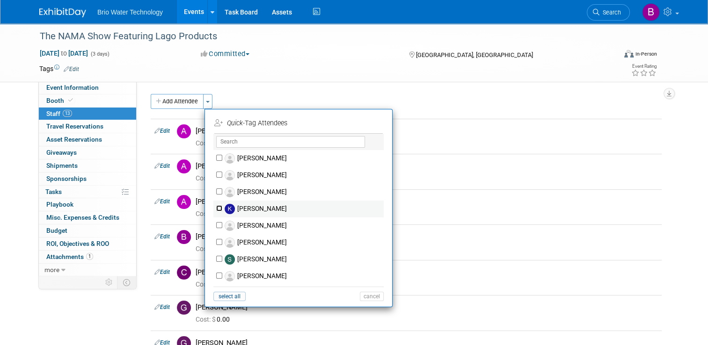
click at [216, 207] on input "[PERSON_NAME]" at bounding box center [219, 208] width 6 height 6
checkbox input "true"
click at [362, 123] on button "Apply" at bounding box center [368, 123] width 29 height 14
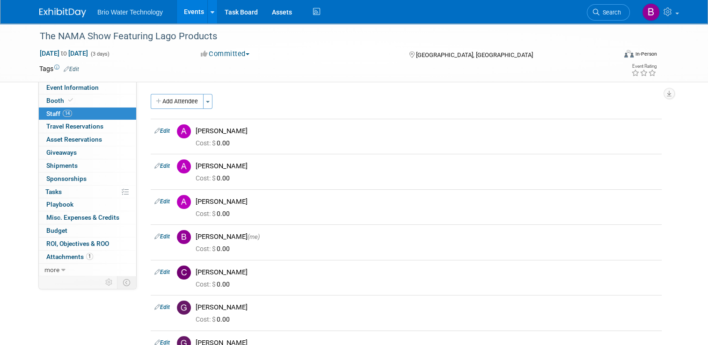
click at [190, 9] on link "Events" at bounding box center [194, 11] width 34 height 23
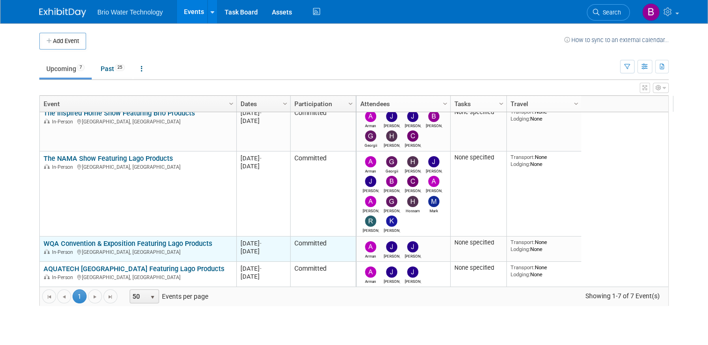
click at [123, 242] on link "WQA Convention & Exposition Featuring Lago Products" at bounding box center [127, 243] width 169 height 8
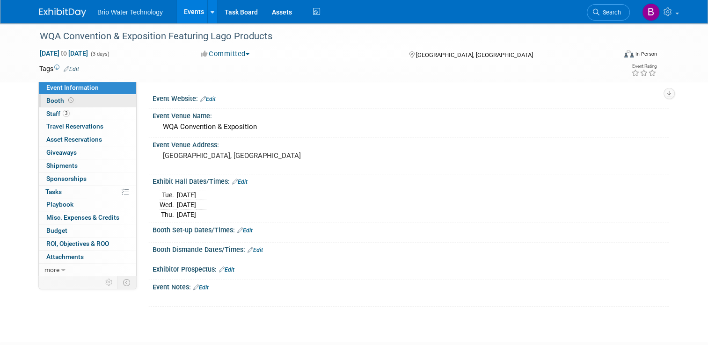
click at [46, 101] on span "Booth" at bounding box center [60, 100] width 29 height 7
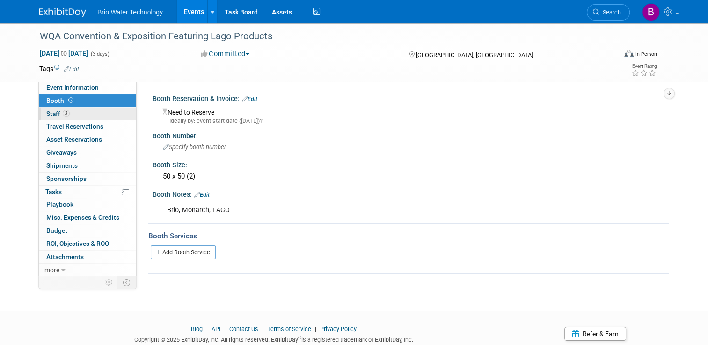
click at [46, 117] on span "Staff 3" at bounding box center [57, 113] width 23 height 7
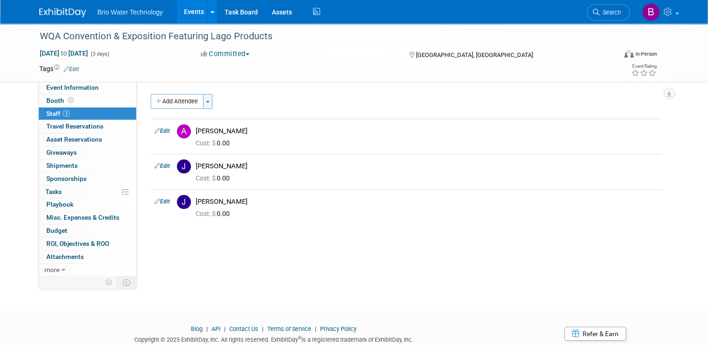
click at [203, 105] on button "Toggle Dropdown" at bounding box center [207, 101] width 9 height 15
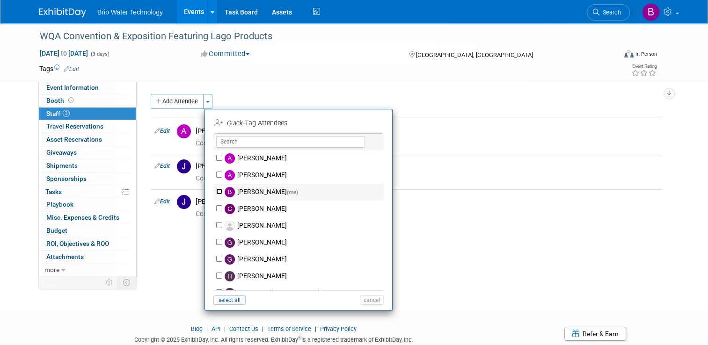
click at [216, 191] on input "[PERSON_NAME] (me)" at bounding box center [219, 191] width 6 height 6
checkbox input "true"
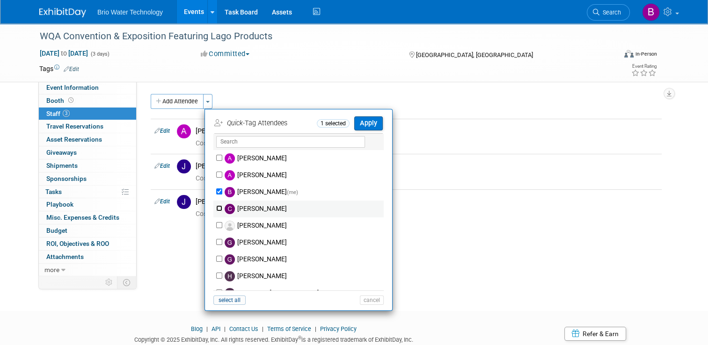
click at [216, 209] on input "[PERSON_NAME]" at bounding box center [219, 208] width 6 height 6
checkbox input "true"
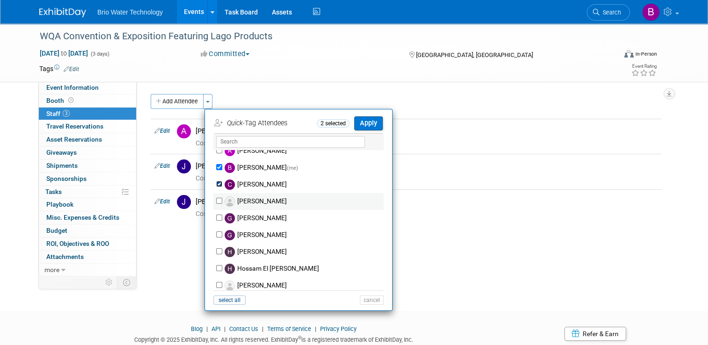
scroll to position [26, 0]
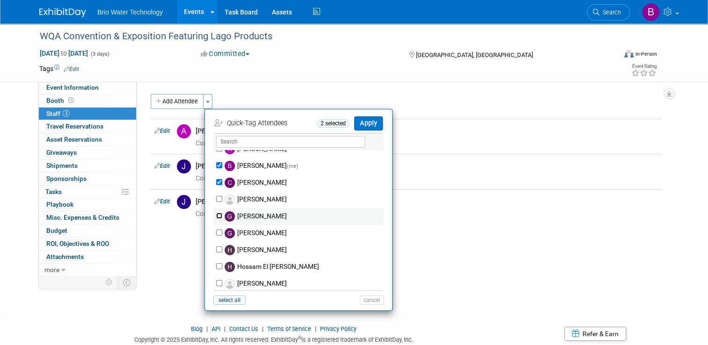
click at [216, 216] on input "[PERSON_NAME]" at bounding box center [219, 216] width 6 height 6
checkbox input "true"
click at [216, 250] on input "[PERSON_NAME]" at bounding box center [219, 249] width 6 height 6
checkbox input "true"
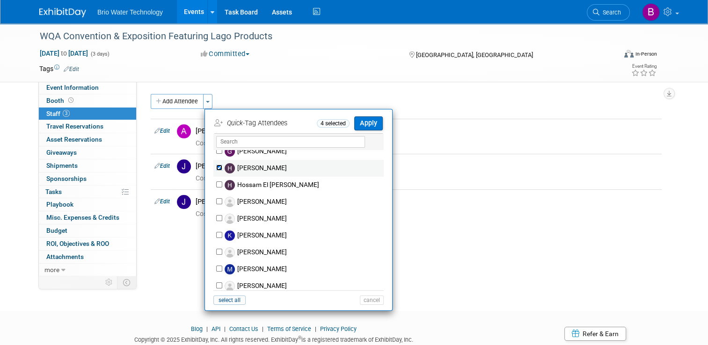
scroll to position [110, 0]
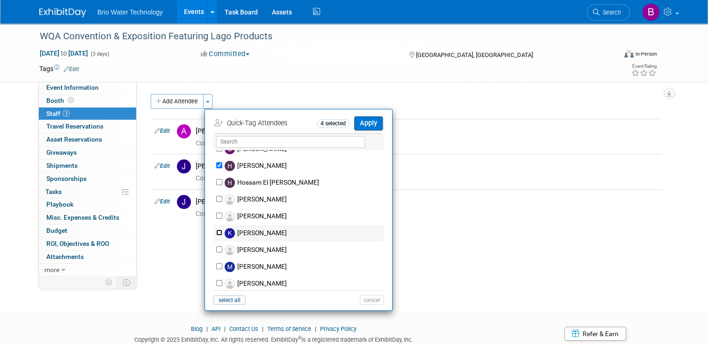
click at [216, 231] on input "[PERSON_NAME]" at bounding box center [219, 233] width 6 height 6
checkbox input "true"
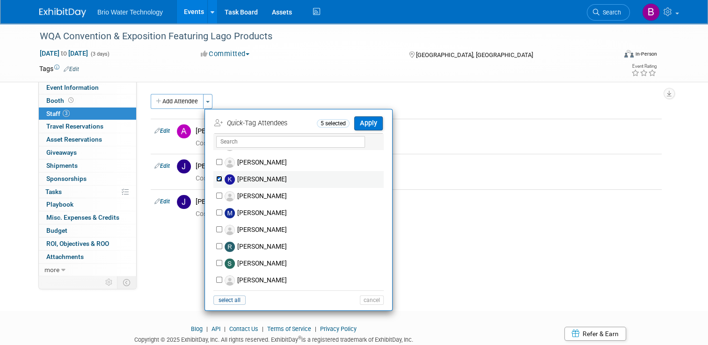
scroll to position [165, 0]
click at [216, 246] on input "[PERSON_NAME]" at bounding box center [219, 246] width 6 height 6
checkbox input "true"
click at [365, 120] on button "Apply" at bounding box center [368, 123] width 29 height 14
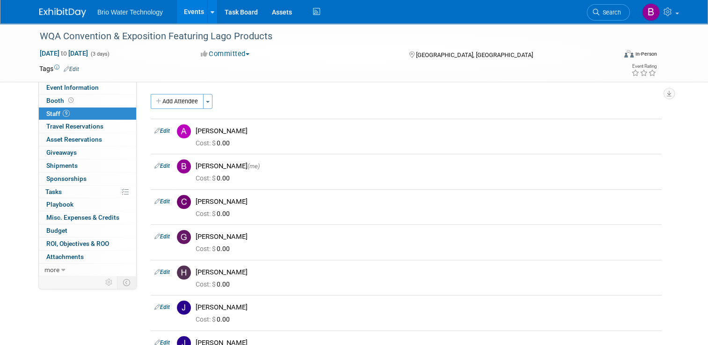
click at [186, 12] on link "Events" at bounding box center [194, 11] width 34 height 23
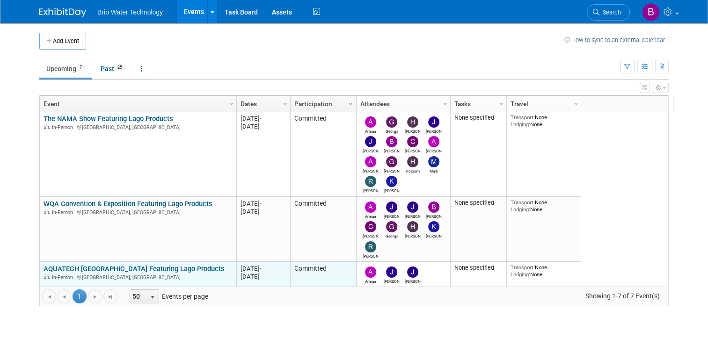
click at [111, 267] on link "AQUATECH [GEOGRAPHIC_DATA] Featuring Lago Products" at bounding box center [133, 269] width 181 height 8
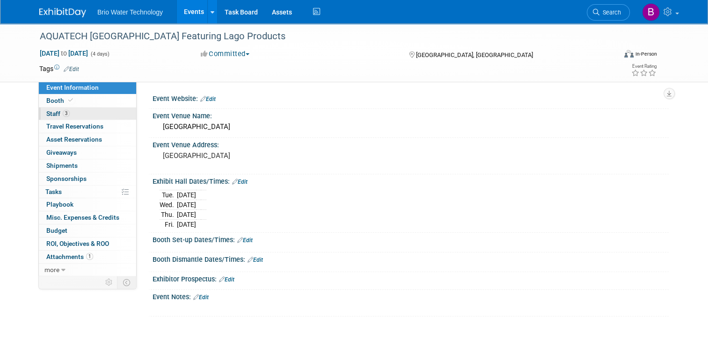
click at [46, 112] on span "Staff 3" at bounding box center [57, 113] width 23 height 7
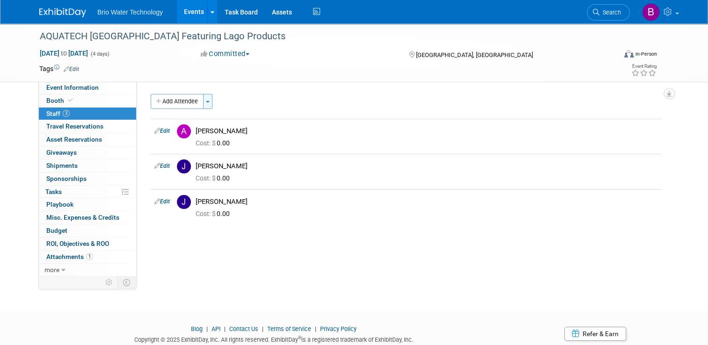
click at [203, 104] on button "Toggle Dropdown" at bounding box center [207, 101] width 9 height 15
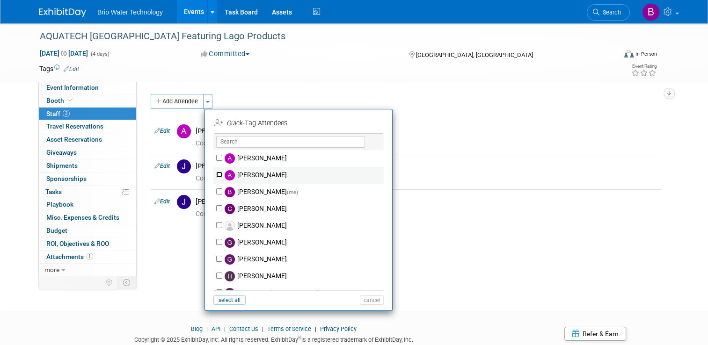
click at [216, 177] on input "Arturo Martinovich" at bounding box center [219, 175] width 6 height 6
checkbox input "true"
click at [216, 189] on input "Brandye Gahagan (me)" at bounding box center [219, 191] width 6 height 6
checkbox input "true"
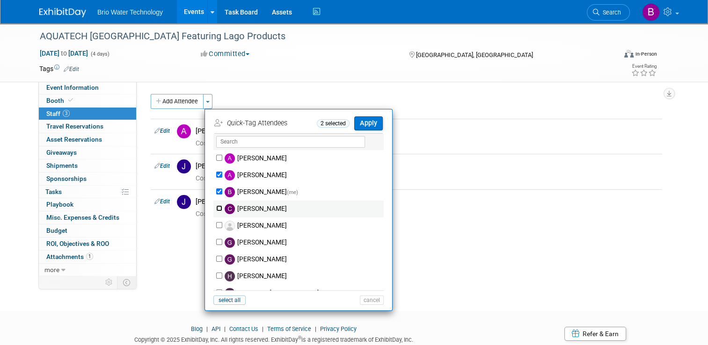
click at [216, 208] on input "Cynthia Mendoza" at bounding box center [219, 208] width 6 height 6
checkbox input "true"
click at [216, 241] on input "Georgii Tsatrian" at bounding box center [219, 242] width 6 height 6
checkbox input "true"
click at [216, 276] on input "Harry Mesak" at bounding box center [219, 276] width 6 height 6
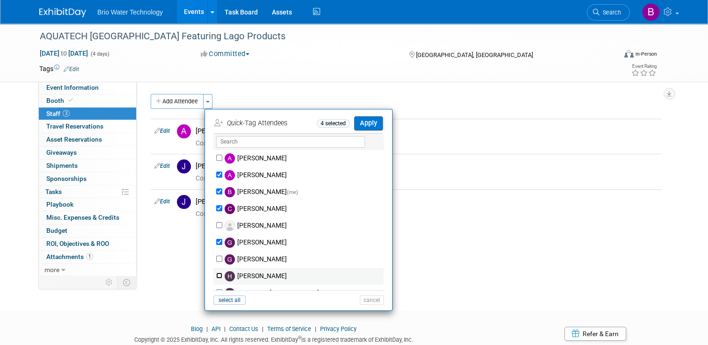
checkbox input "true"
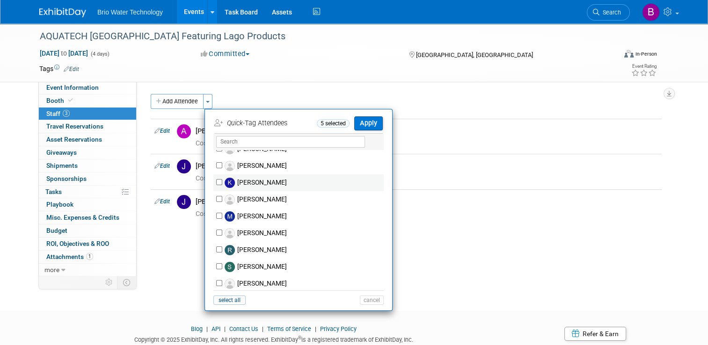
scroll to position [165, 0]
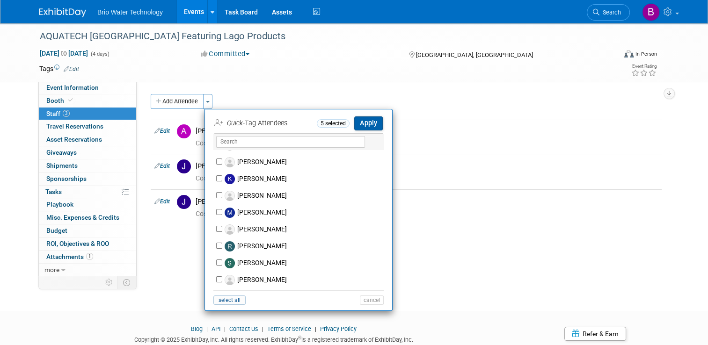
click at [365, 124] on button "Apply" at bounding box center [368, 123] width 29 height 14
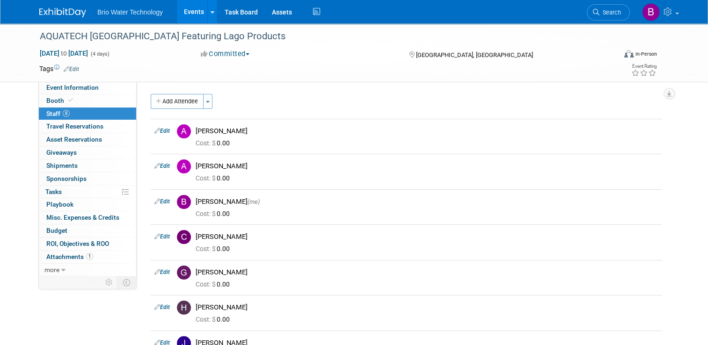
click at [193, 10] on link "Events" at bounding box center [194, 11] width 34 height 23
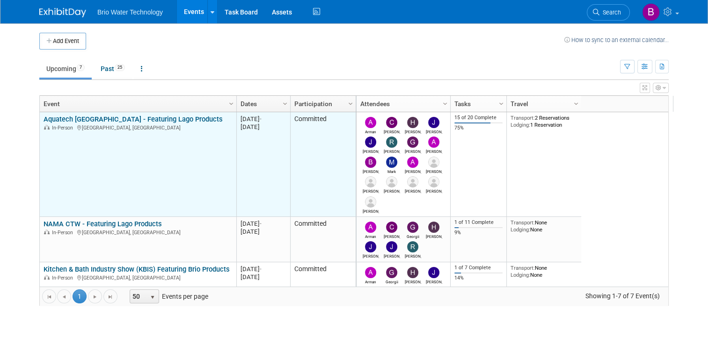
click at [91, 117] on link "Aquatech [GEOGRAPHIC_DATA] - Featuring Lago Products" at bounding box center [132, 119] width 179 height 8
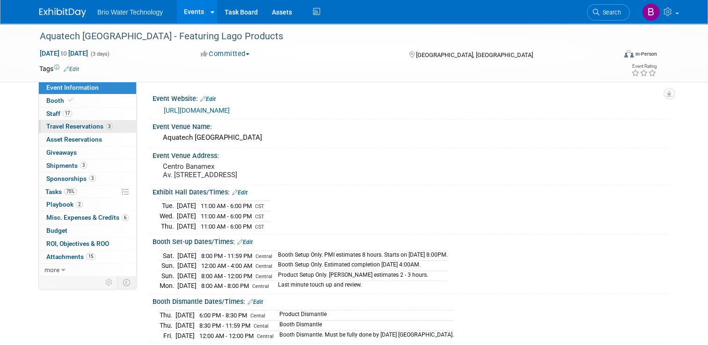
click at [64, 122] on link "3 Travel Reservations 3" at bounding box center [87, 126] width 97 height 13
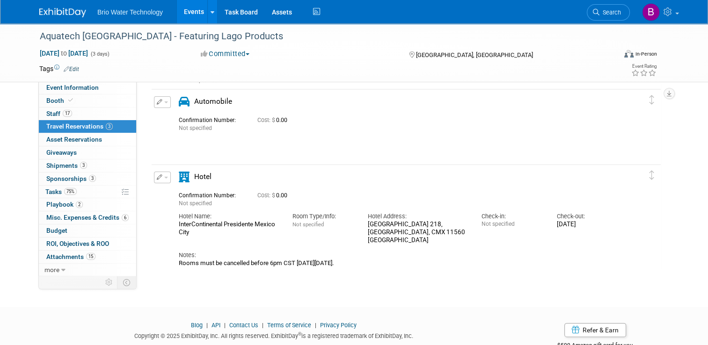
scroll to position [136, 0]
click at [156, 98] on button "button" at bounding box center [162, 101] width 17 height 12
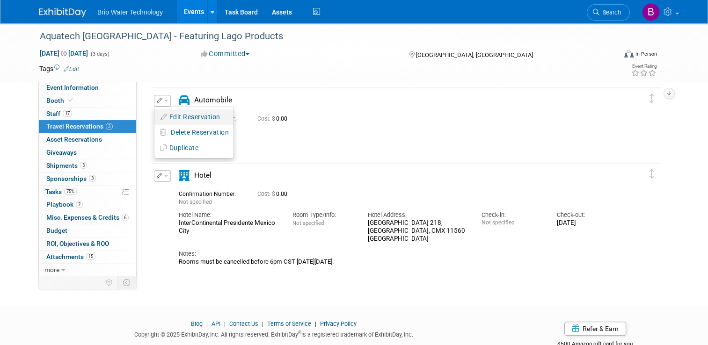
click at [174, 110] on button "Edit Reservation" at bounding box center [193, 117] width 79 height 14
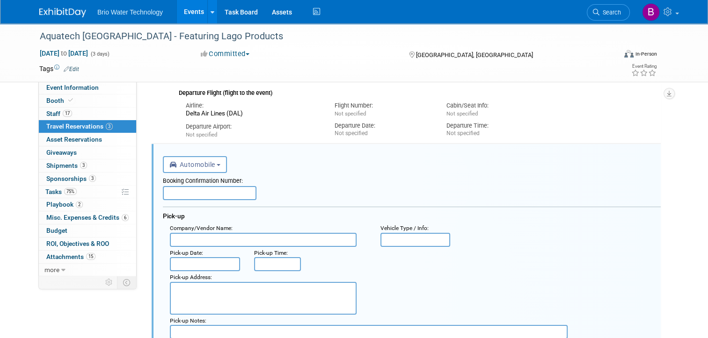
scroll to position [80, 0]
click at [217, 160] on button "Automobile" at bounding box center [195, 165] width 64 height 17
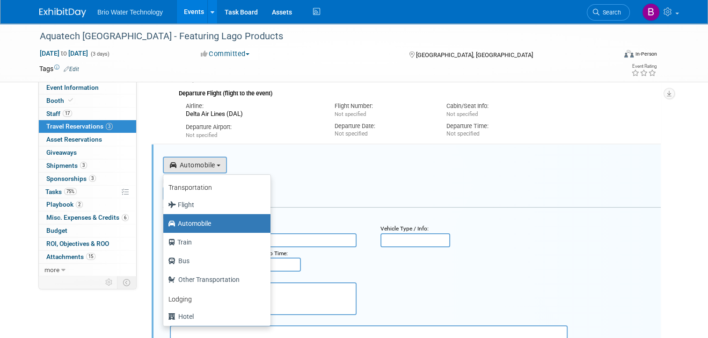
click at [196, 220] on label "Automobile" at bounding box center [214, 223] width 93 height 15
click at [165, 220] on input "Automobile" at bounding box center [162, 222] width 6 height 6
click at [327, 170] on div "<i class="fas fa-plane" style="padding: 6px 4px 6px 1px;"></i> Flight <i class=…" at bounding box center [412, 163] width 498 height 19
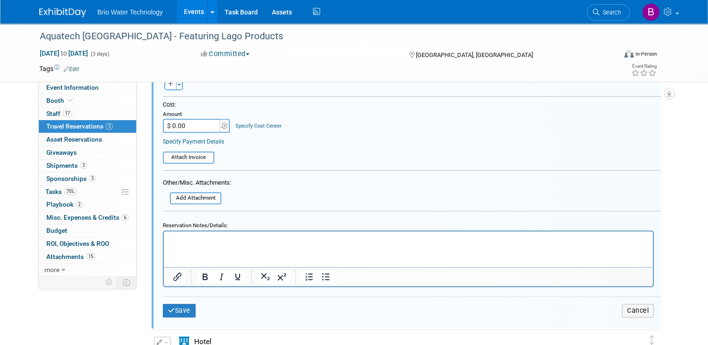
scroll to position [438, 0]
click at [231, 238] on p "Rich Text Area. Press ALT-0 for help." at bounding box center [408, 239] width 478 height 9
click at [176, 307] on button "Save" at bounding box center [179, 310] width 33 height 14
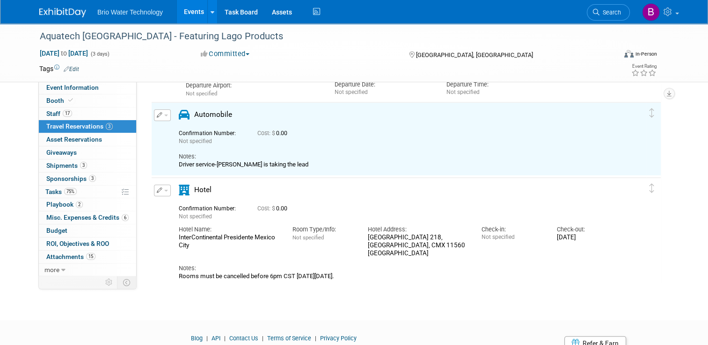
scroll to position [117, 0]
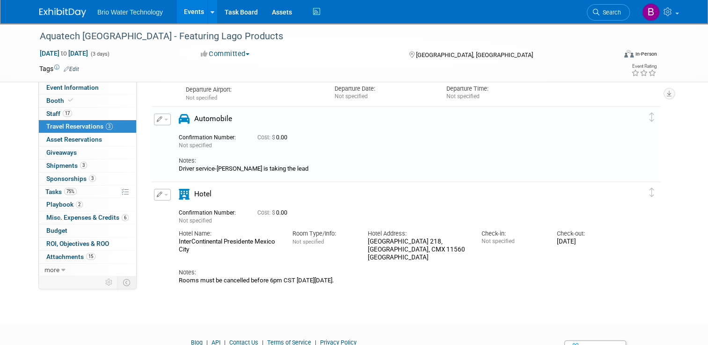
click at [176, 228] on html "Brio Water Technology Events Add Event Bulk Upload Events Shareable Event Board…" at bounding box center [354, 55] width 708 height 345
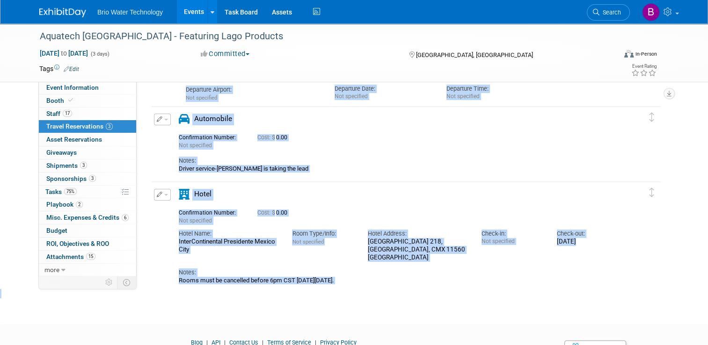
drag, startPoint x: 176, startPoint y: 307, endPoint x: 226, endPoint y: 299, distance: 50.7
click at [226, 228] on html "Brio Water Technology Events Add Event Bulk Upload Events Shareable Event Board…" at bounding box center [354, 55] width 708 height 345
drag, startPoint x: 226, startPoint y: 299, endPoint x: 211, endPoint y: 299, distance: 15.4
click at [211, 299] on div "Aquatech [GEOGRAPHIC_DATA] - Featuring Lago Products [DATE] to [DATE] (3 days) …" at bounding box center [354, 107] width 708 height 402
click at [423, 137] on div "Cost: $ 0.00" at bounding box center [420, 137] width 326 height 7
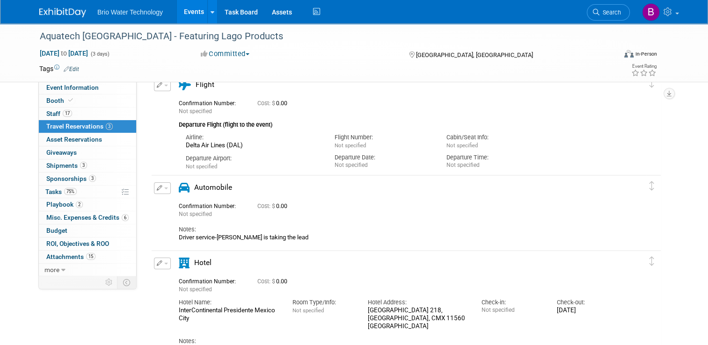
scroll to position [39, 0]
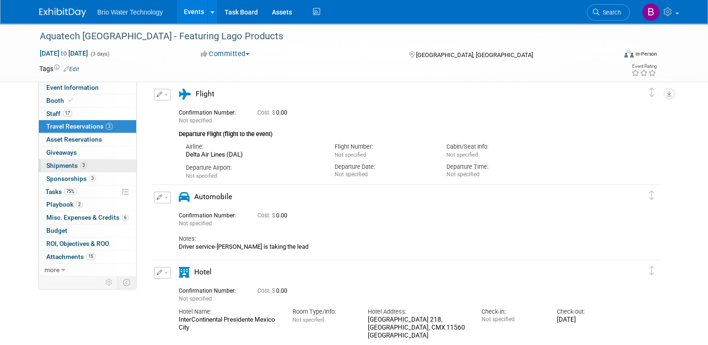
click at [49, 167] on span "Shipments 3" at bounding box center [66, 165] width 41 height 7
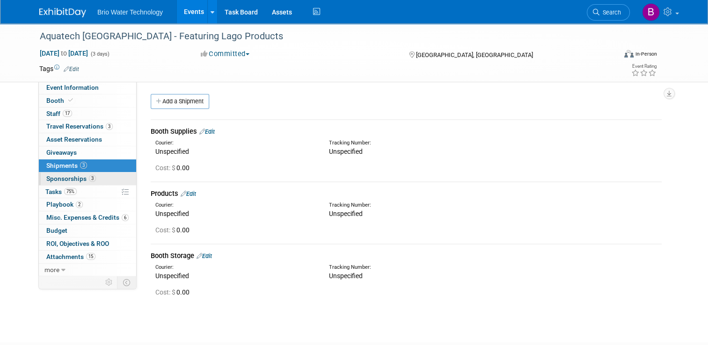
click at [54, 179] on span "Sponsorships 3" at bounding box center [71, 178] width 50 height 7
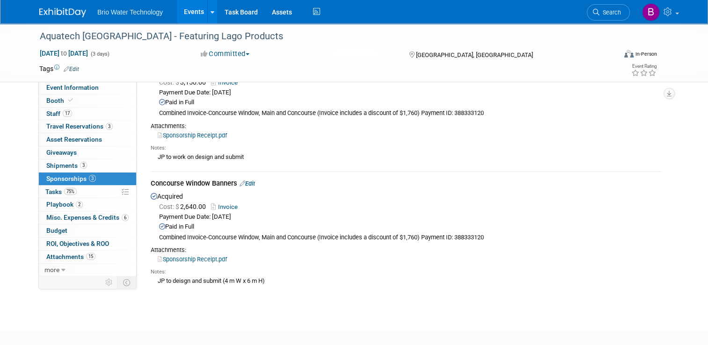
scroll to position [196, 0]
click at [45, 191] on span "Tasks 75%" at bounding box center [60, 191] width 31 height 7
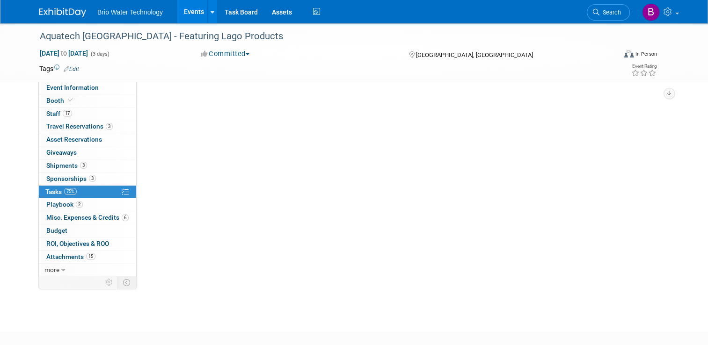
scroll to position [0, 0]
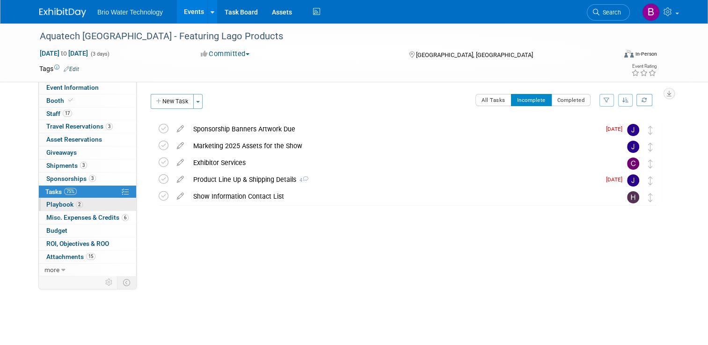
click at [60, 205] on span "Playbook 2" at bounding box center [64, 204] width 36 height 7
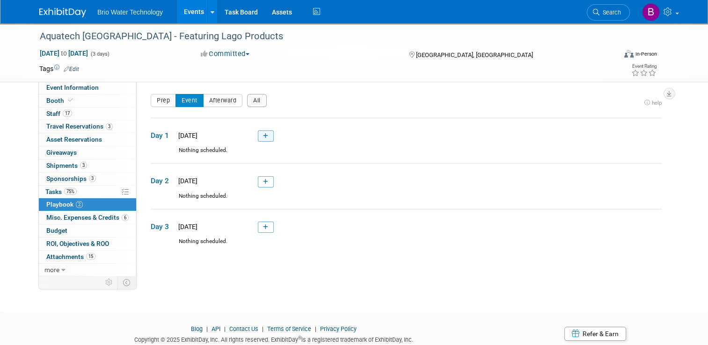
click at [258, 140] on link at bounding box center [266, 135] width 16 height 11
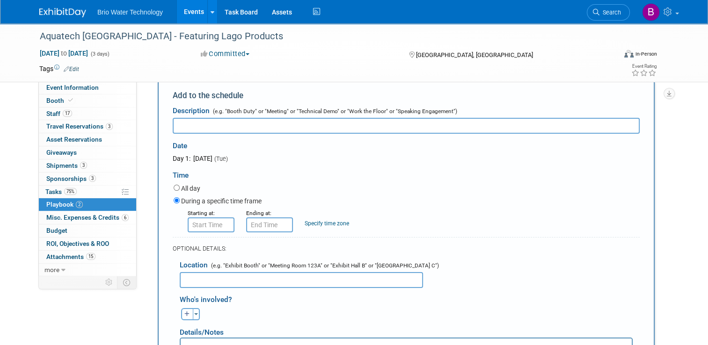
scroll to position [65, 0]
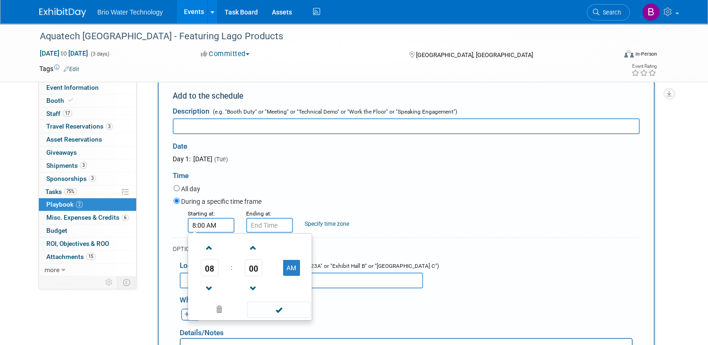
click at [203, 222] on input "8:00 AM" at bounding box center [211, 225] width 47 height 15
click at [207, 249] on span at bounding box center [209, 248] width 16 height 16
type input "10:00 AM"
click at [262, 310] on span at bounding box center [278, 310] width 63 height 16
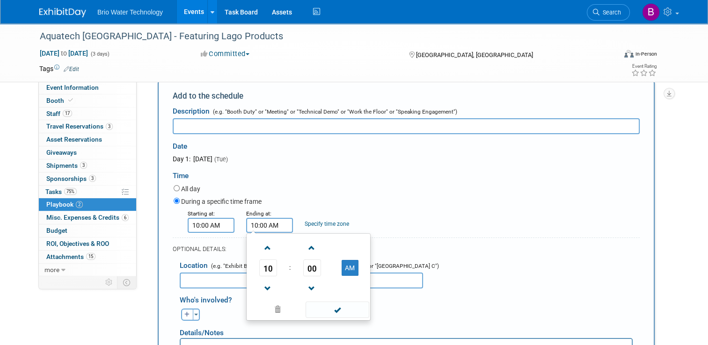
click at [271, 224] on input "10:00 AM" at bounding box center [269, 225] width 47 height 15
click at [262, 249] on span at bounding box center [268, 248] width 16 height 16
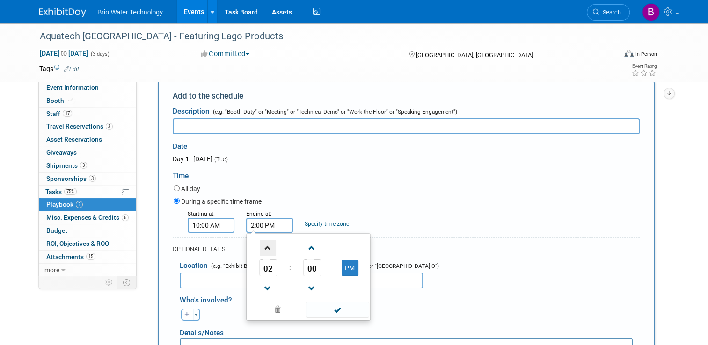
click at [262, 249] on span at bounding box center [268, 248] width 16 height 16
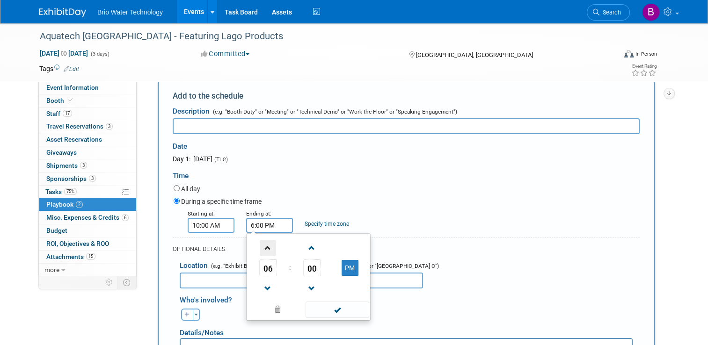
type input "7:00 PM"
click at [328, 306] on span at bounding box center [336, 310] width 63 height 16
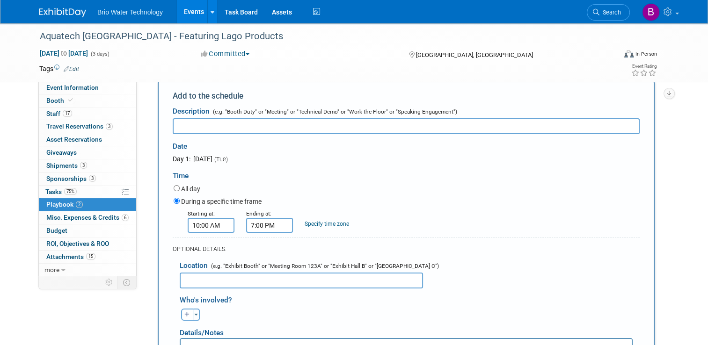
click at [325, 223] on link "Specify time zone" at bounding box center [326, 224] width 44 height 7
click at [390, 229] on div "Starting at: 10:00 AM Ending at: 7:00 PM Specify time zone Time zone:" at bounding box center [406, 221] width 480 height 24
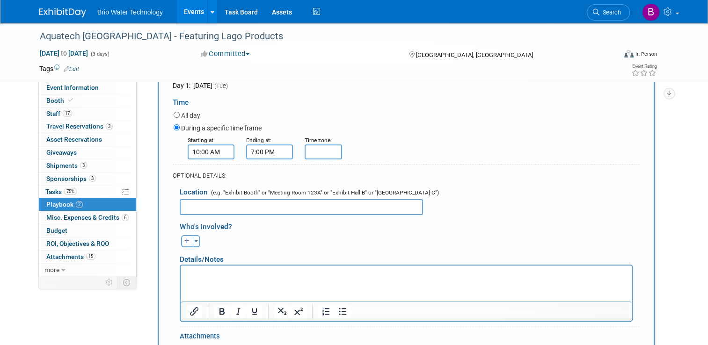
scroll to position [140, 0]
click at [332, 205] on input "text" at bounding box center [301, 206] width 243 height 16
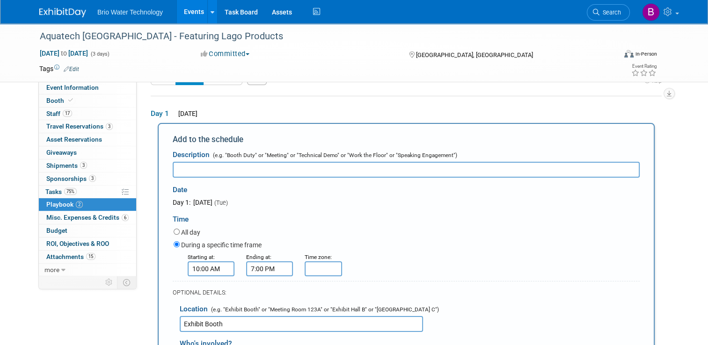
scroll to position [22, 0]
type input "Exhibit Booth"
click at [220, 167] on input "text" at bounding box center [406, 169] width 467 height 16
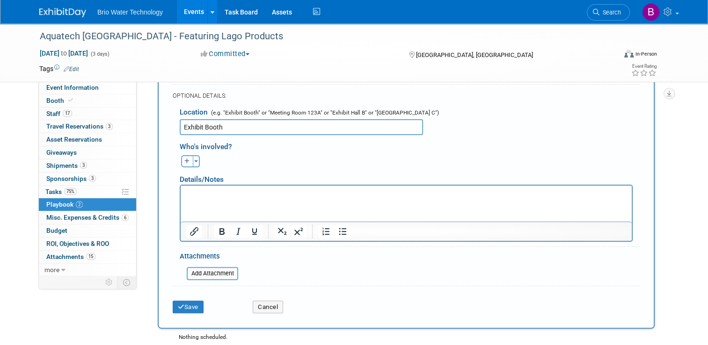
scroll to position [219, 0]
type input "Booth Duty"
click at [185, 300] on button "Save" at bounding box center [188, 306] width 31 height 13
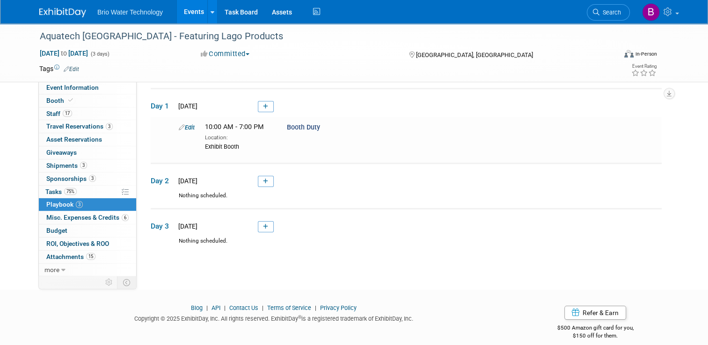
scroll to position [29, 0]
click at [263, 181] on icon at bounding box center [265, 182] width 5 height 6
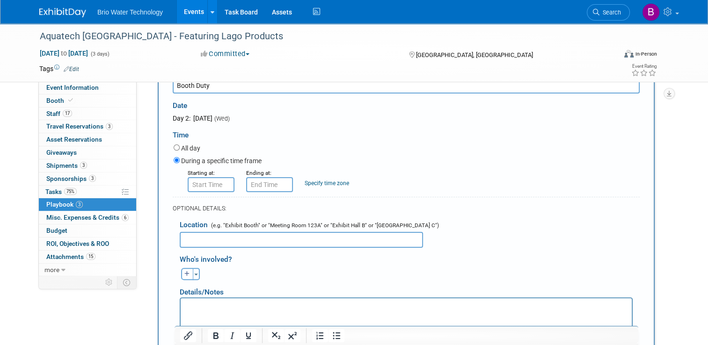
scroll to position [181, 0]
type input "Booth Duty"
click at [261, 236] on input "text" at bounding box center [301, 238] width 243 height 16
type input "Exhibit Booth"
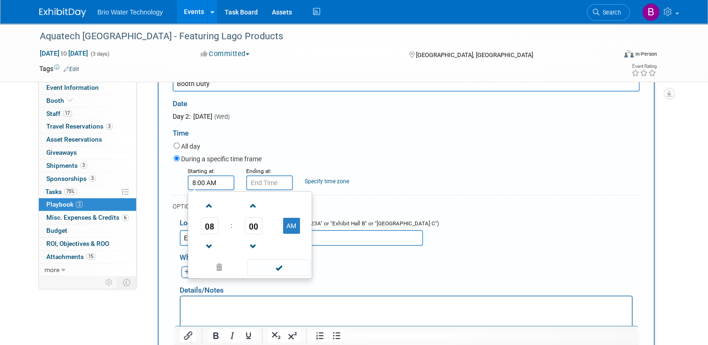
click at [200, 181] on input "8:00 AM" at bounding box center [211, 182] width 47 height 15
click at [208, 208] on span at bounding box center [209, 206] width 16 height 16
type input "10:00 AM"
click at [264, 267] on span at bounding box center [278, 268] width 63 height 16
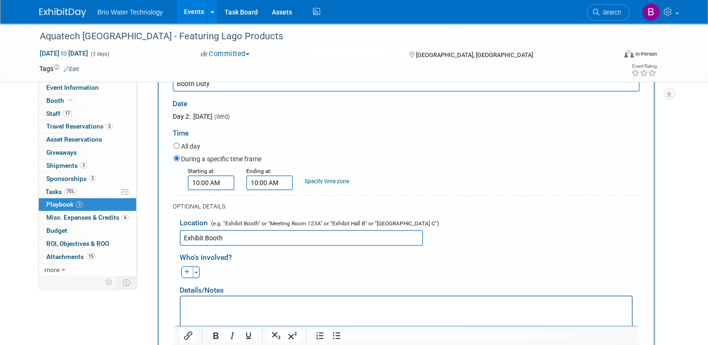
click at [267, 182] on input "10:00 AM" at bounding box center [269, 182] width 47 height 15
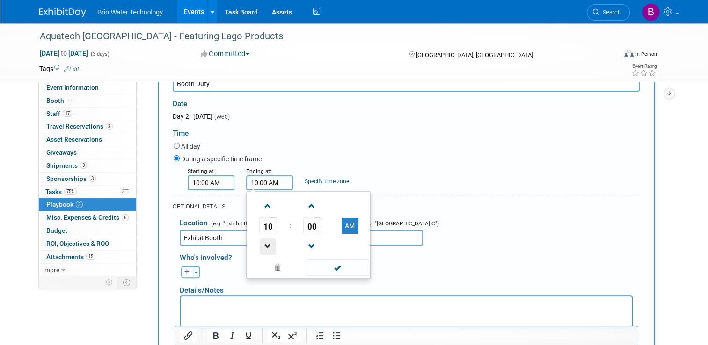
click at [262, 245] on span at bounding box center [268, 246] width 16 height 16
click at [342, 224] on button "AM" at bounding box center [349, 226] width 17 height 16
type input "7:00 PM"
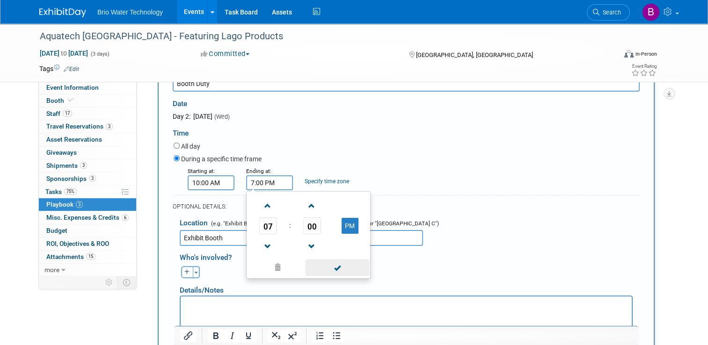
click at [323, 265] on span at bounding box center [336, 268] width 63 height 16
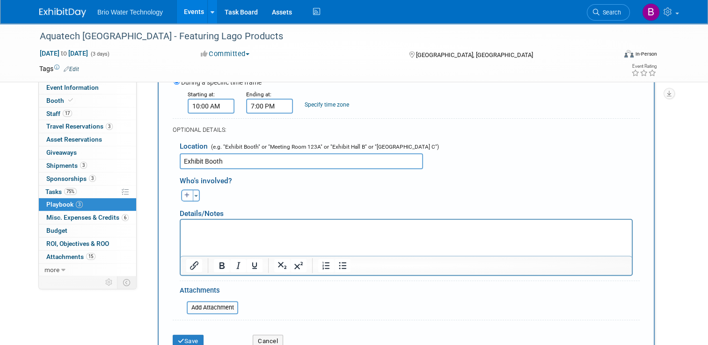
scroll to position [263, 0]
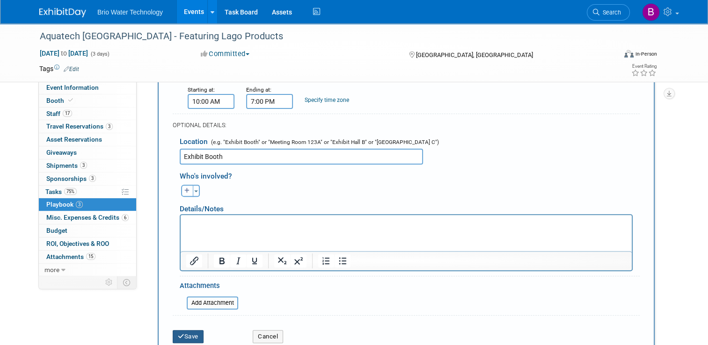
click at [191, 334] on button "Save" at bounding box center [188, 336] width 31 height 13
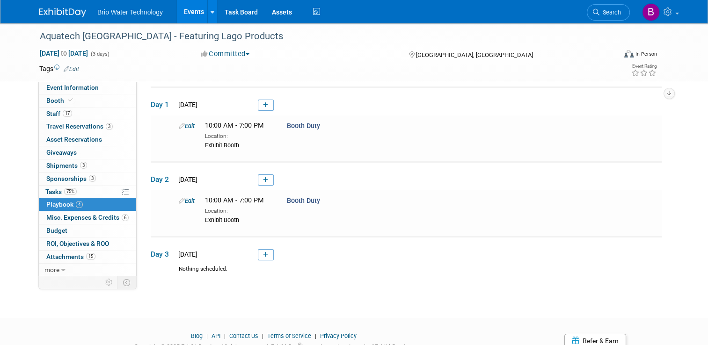
scroll to position [67, 0]
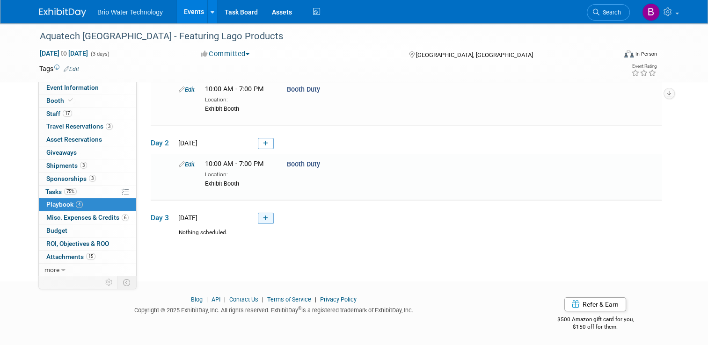
click at [263, 216] on icon at bounding box center [265, 219] width 5 height 6
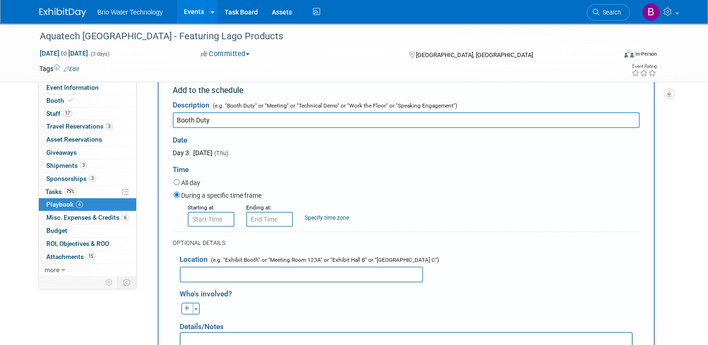
scroll to position [219, 0]
type input "Booth Duty"
click at [205, 270] on input "text" at bounding box center [301, 274] width 243 height 16
type input "Exhibit Booth"
click at [217, 216] on input "8:00 AM" at bounding box center [211, 218] width 47 height 15
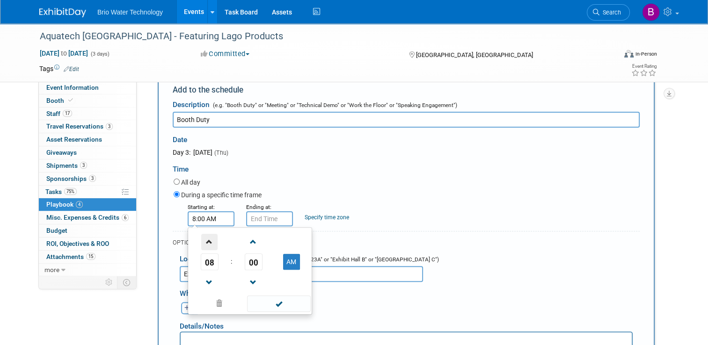
click at [205, 239] on span at bounding box center [209, 242] width 16 height 16
type input "10:00 AM"
click at [258, 304] on span at bounding box center [278, 304] width 63 height 16
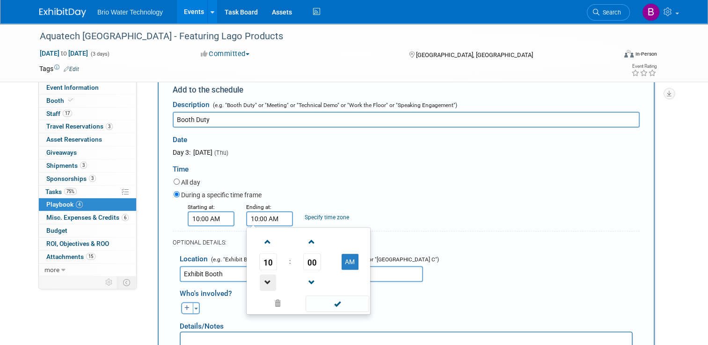
drag, startPoint x: 256, startPoint y: 217, endPoint x: 260, endPoint y: 278, distance: 61.3
click at [263, 279] on span at bounding box center [268, 282] width 16 height 16
click at [346, 259] on button "AM" at bounding box center [349, 262] width 17 height 16
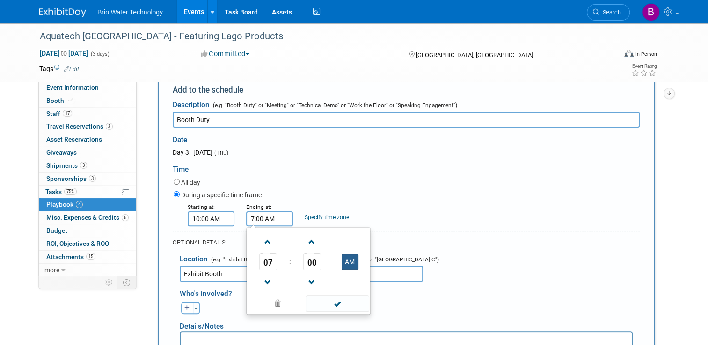
type input "7:00 PM"
click at [331, 301] on span at bounding box center [336, 304] width 63 height 16
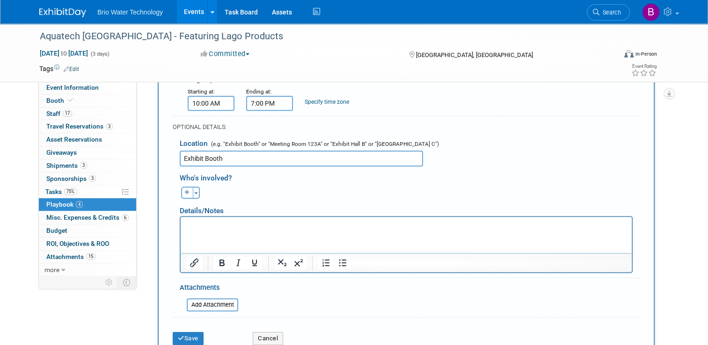
scroll to position [338, 0]
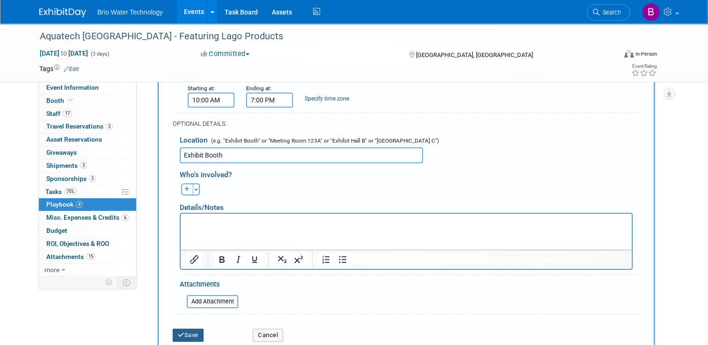
click at [189, 329] on button "Save" at bounding box center [188, 335] width 31 height 13
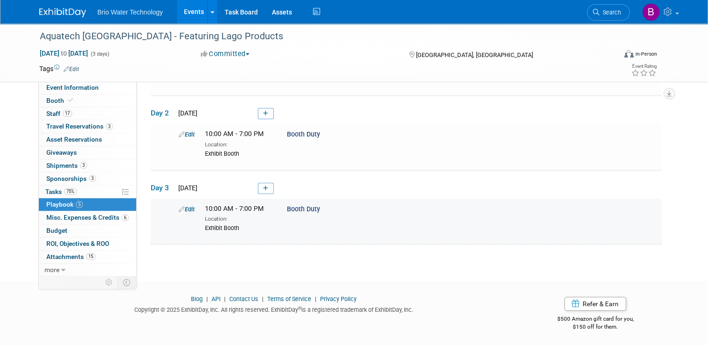
scroll to position [0, 0]
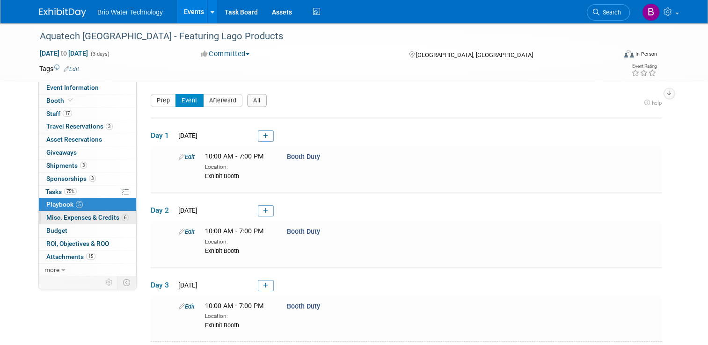
click at [59, 218] on span "Misc. Expenses & Credits 6" at bounding box center [87, 217] width 82 height 7
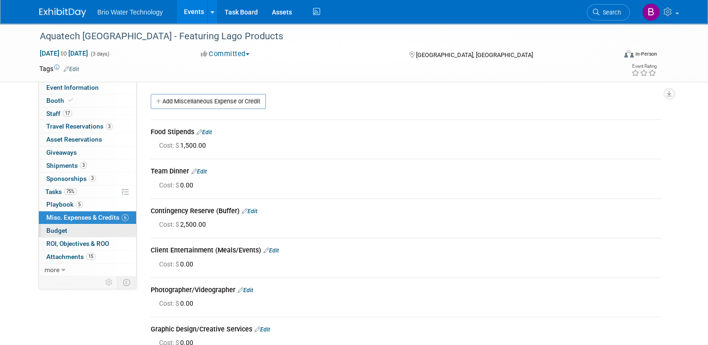
click at [56, 227] on span "Budget" at bounding box center [56, 230] width 21 height 7
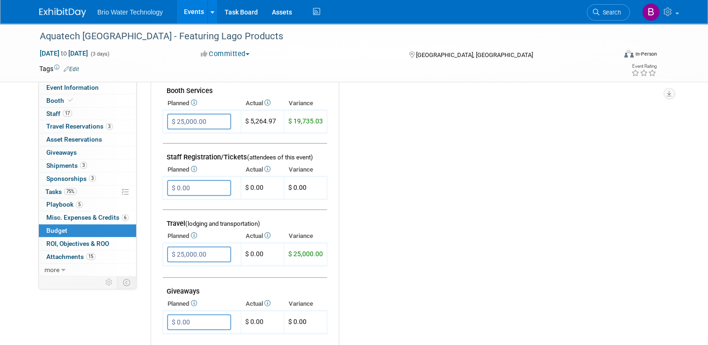
scroll to position [257, 0]
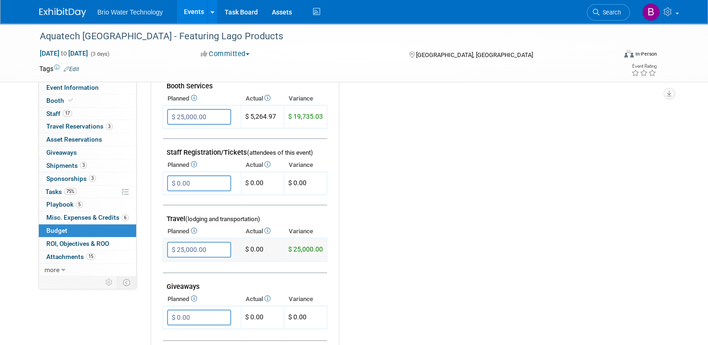
click at [174, 244] on input "$ 25,000.00" at bounding box center [199, 250] width 64 height 16
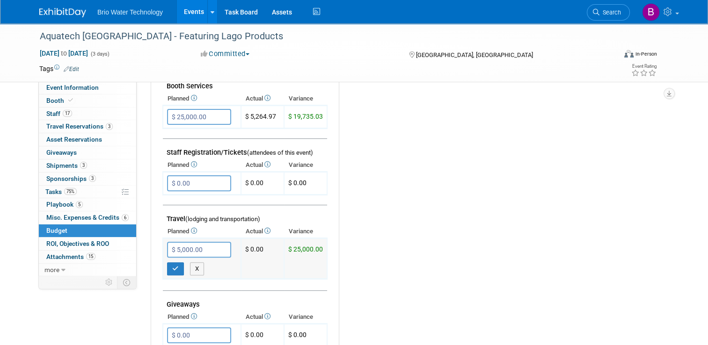
type input "$ 35,000.00"
click at [172, 266] on icon "button" at bounding box center [175, 269] width 7 height 6
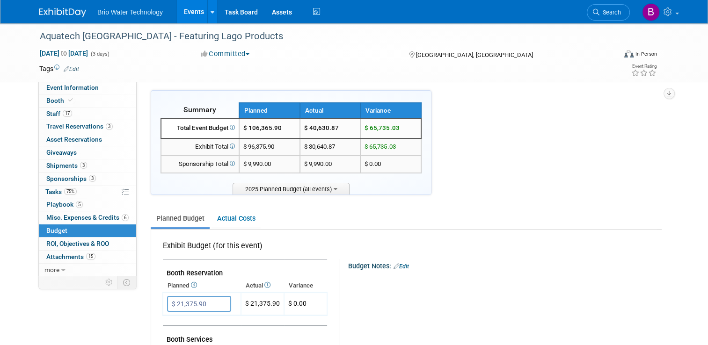
scroll to position [0, 0]
